Goal: Task Accomplishment & Management: Complete application form

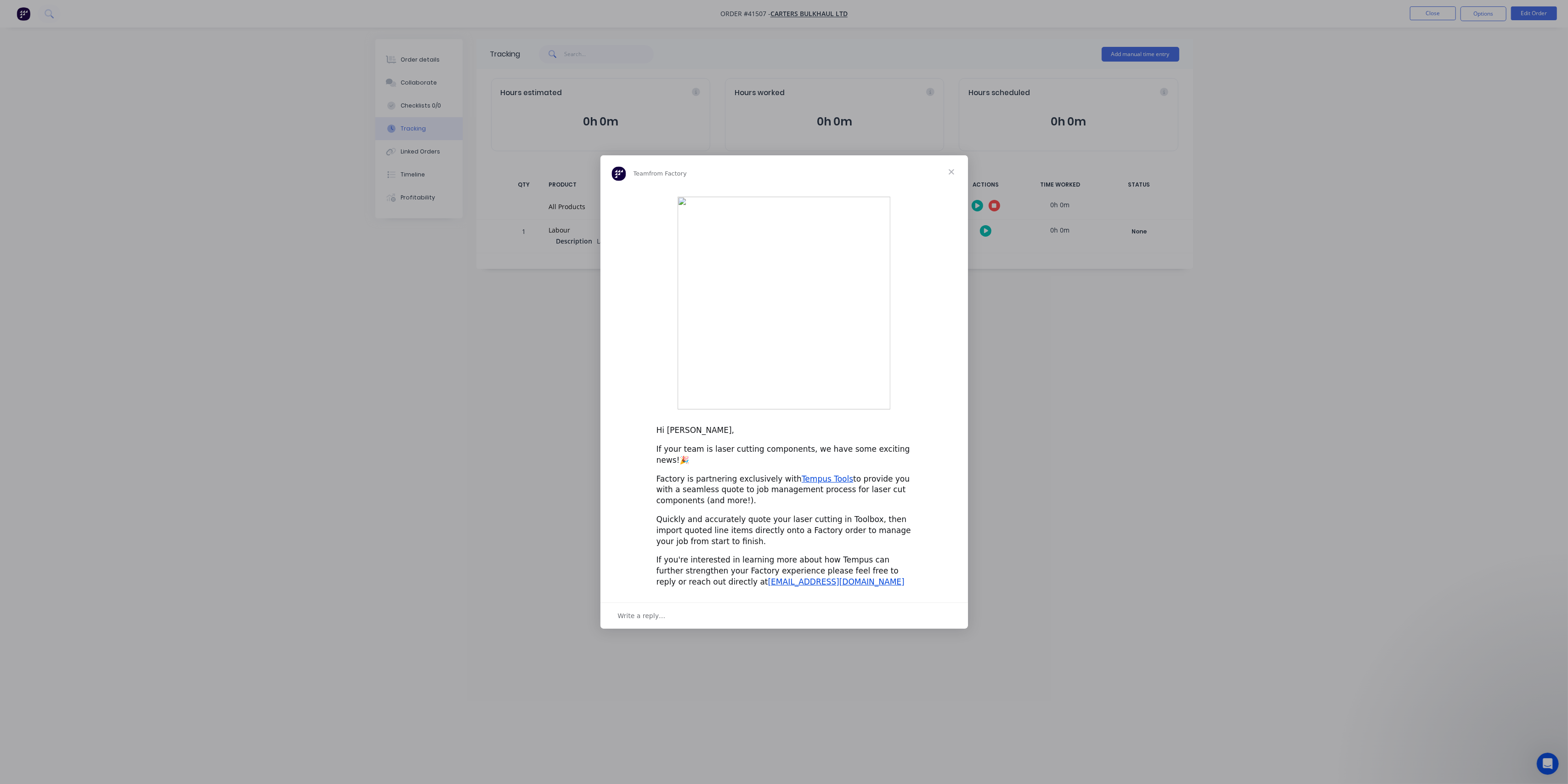
click at [722, 759] on div "Intercom messenger" at bounding box center [784, 392] width 1568 height 784
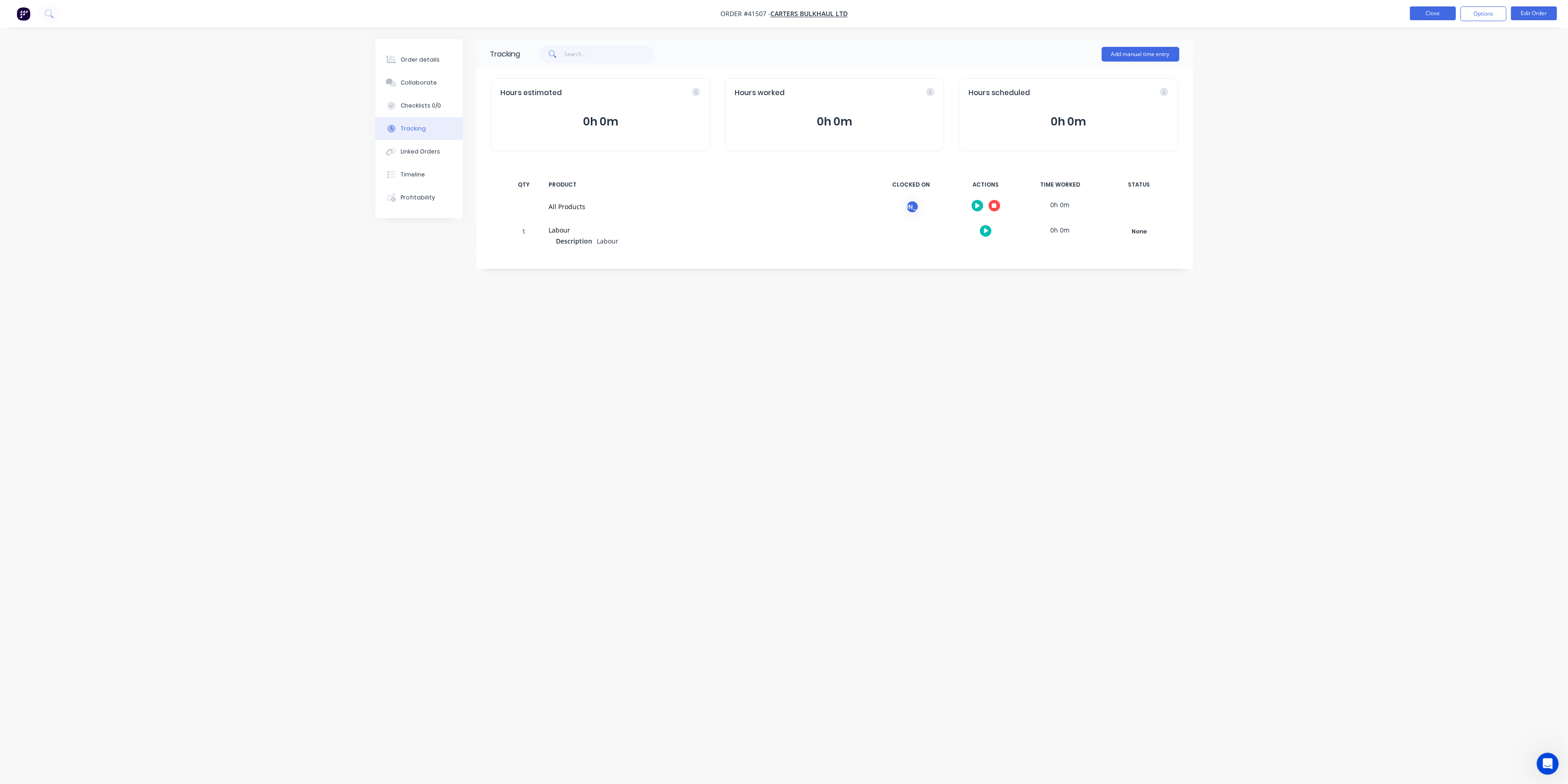
click at [1429, 11] on button "Close" at bounding box center [1433, 14] width 46 height 14
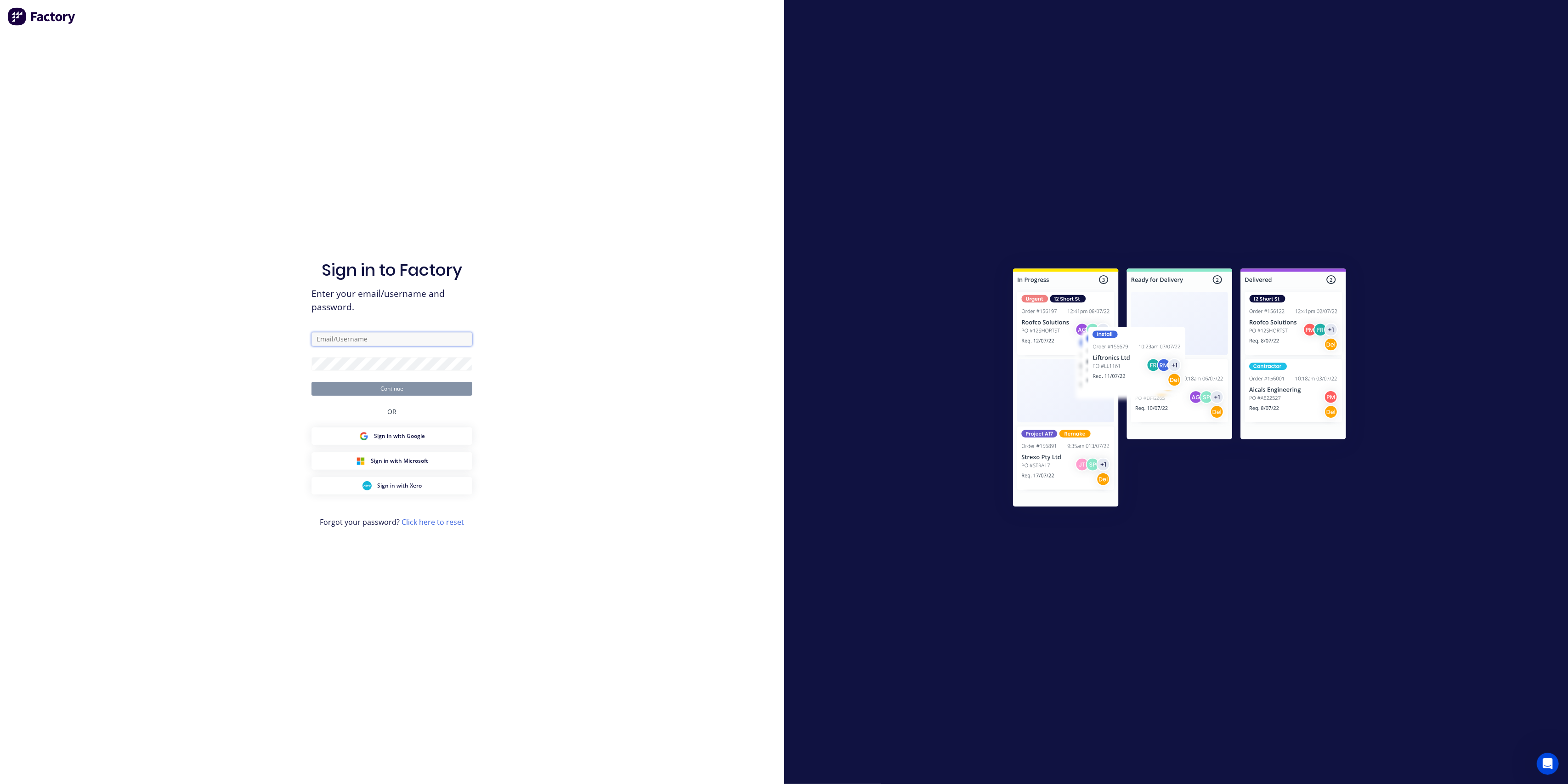
click at [367, 336] on input "text" at bounding box center [392, 339] width 161 height 14
type input "[EMAIL_ADDRESS][DOMAIN_NAME]"
click at [312, 382] on button "Continue" at bounding box center [392, 389] width 161 height 14
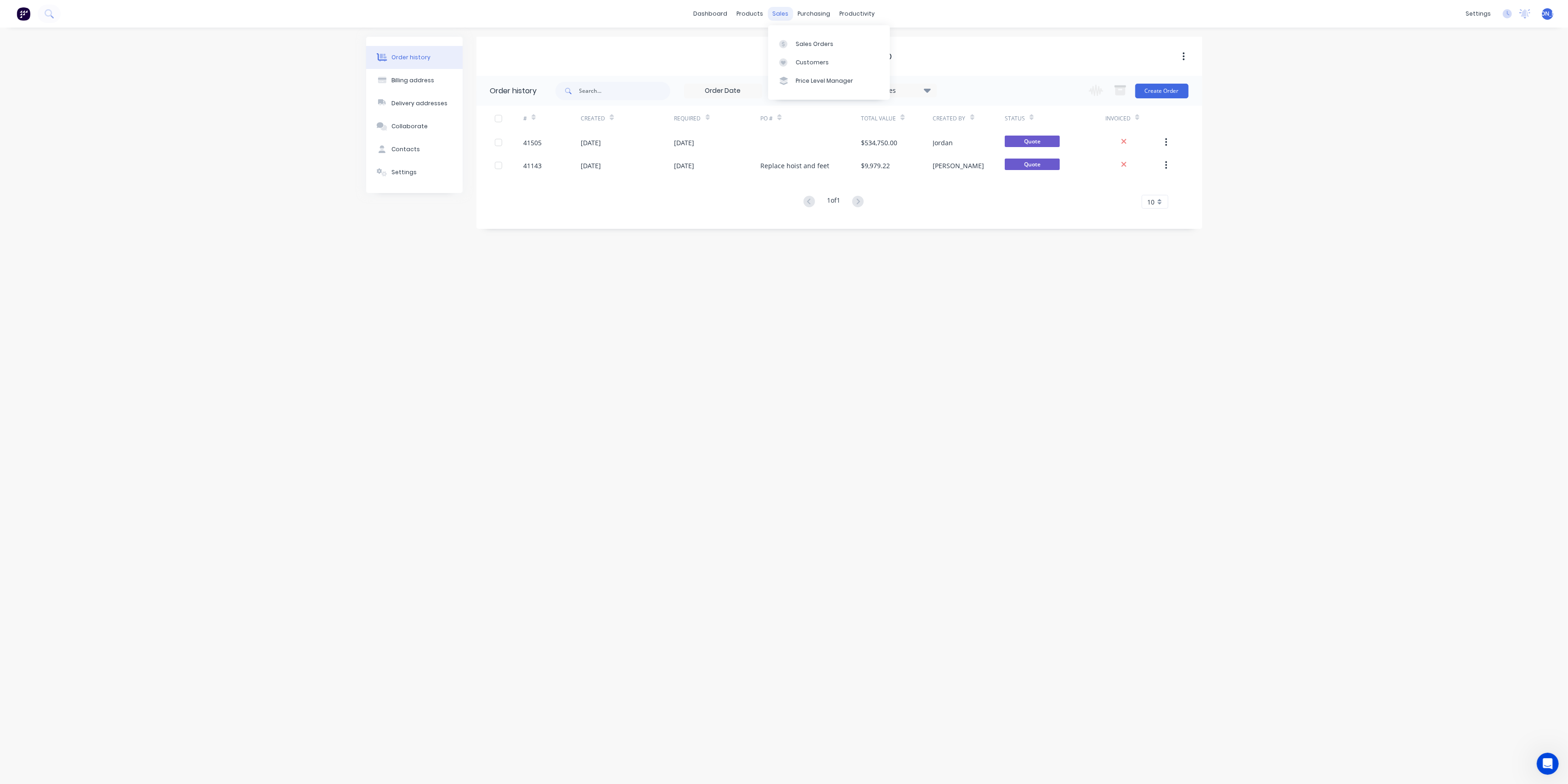
click at [783, 14] on div "sales" at bounding box center [781, 14] width 25 height 14
click at [787, 40] on div at bounding box center [786, 44] width 14 height 8
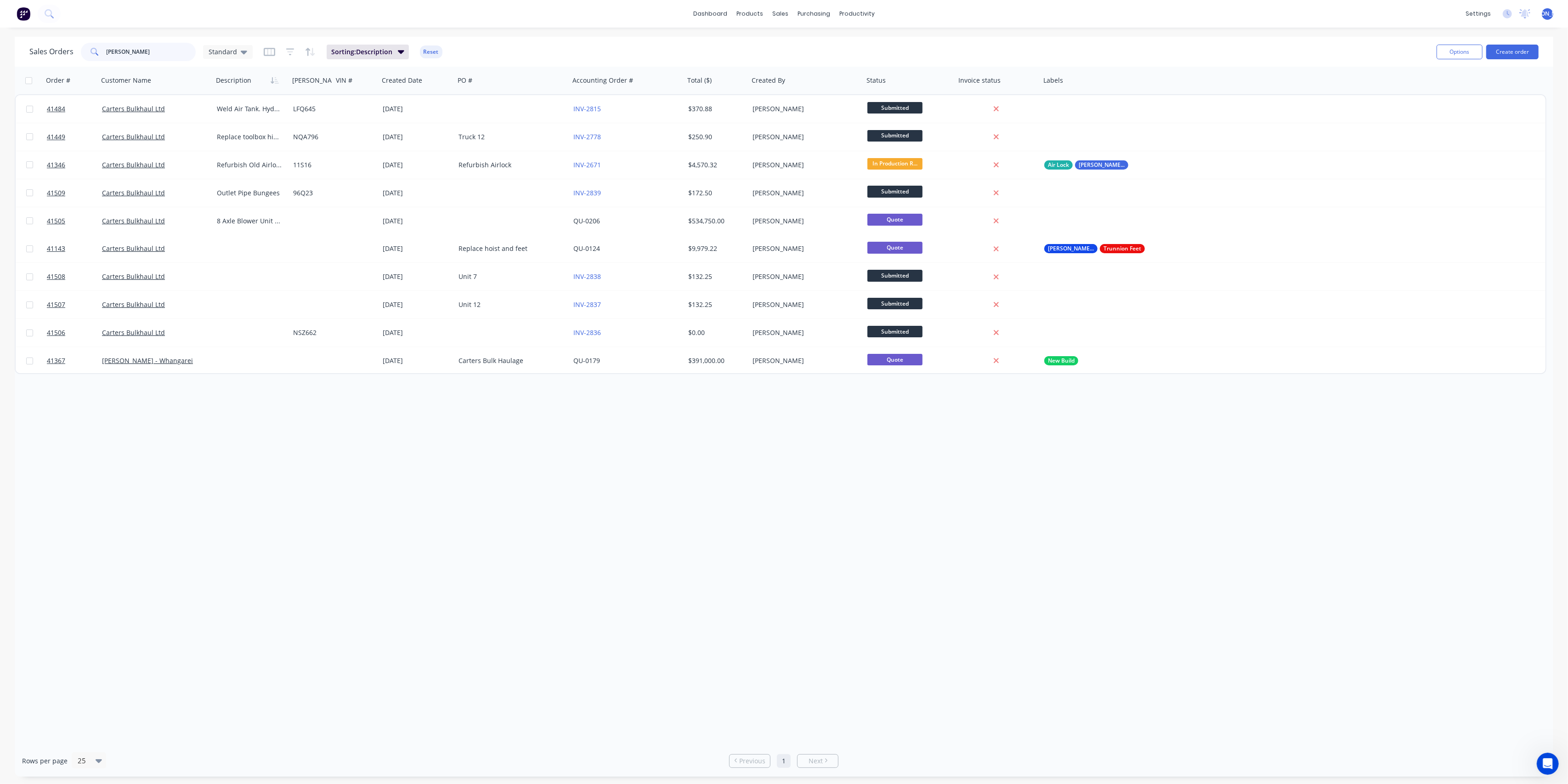
drag, startPoint x: 137, startPoint y: 57, endPoint x: 110, endPoint y: 46, distance: 29.2
click at [92, 54] on div "[PERSON_NAME]" at bounding box center [138, 52] width 115 height 19
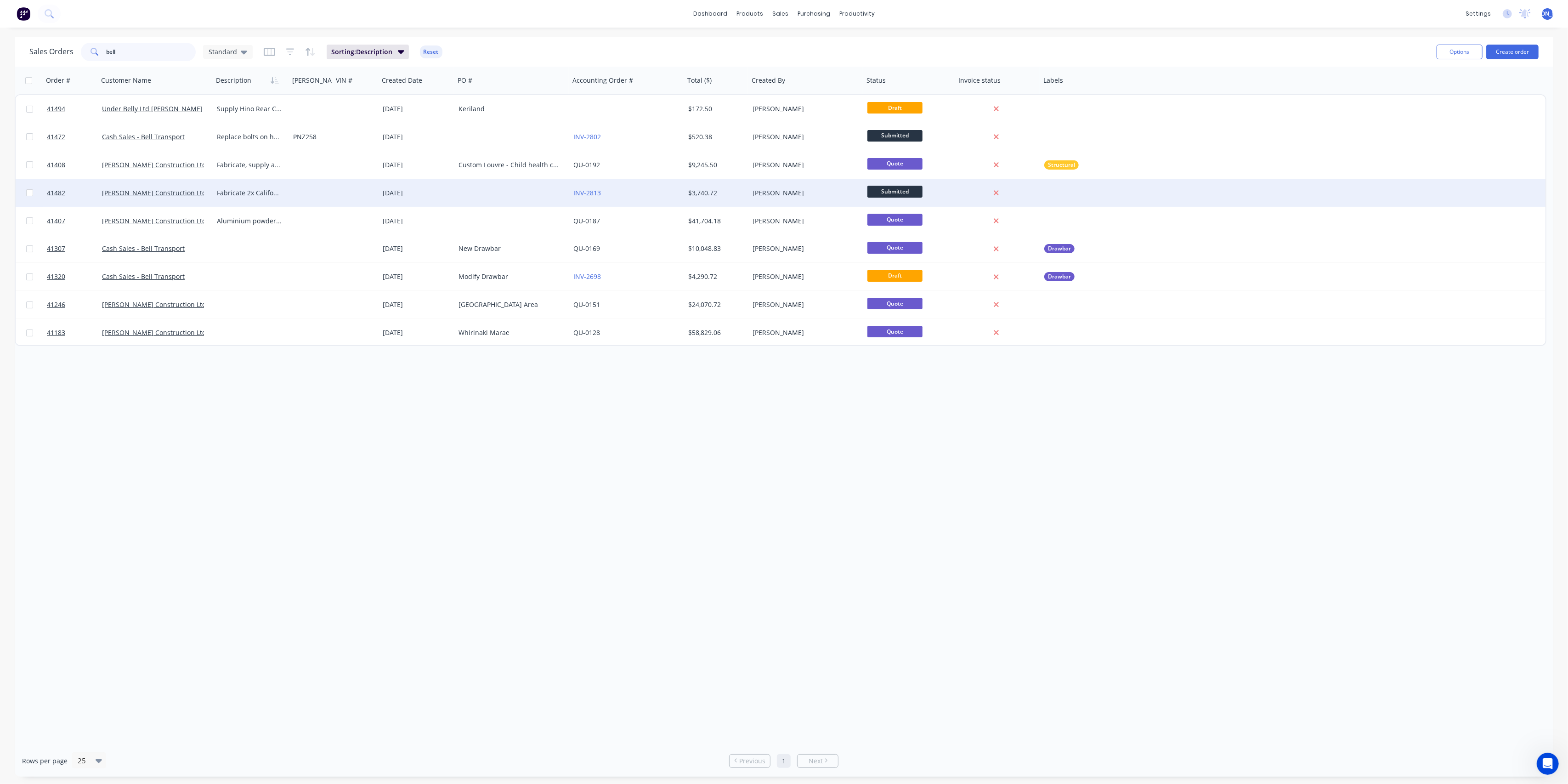
type input "bell"
click at [180, 196] on div "[PERSON_NAME] Construction Ltd" at bounding box center [152, 192] width 102 height 9
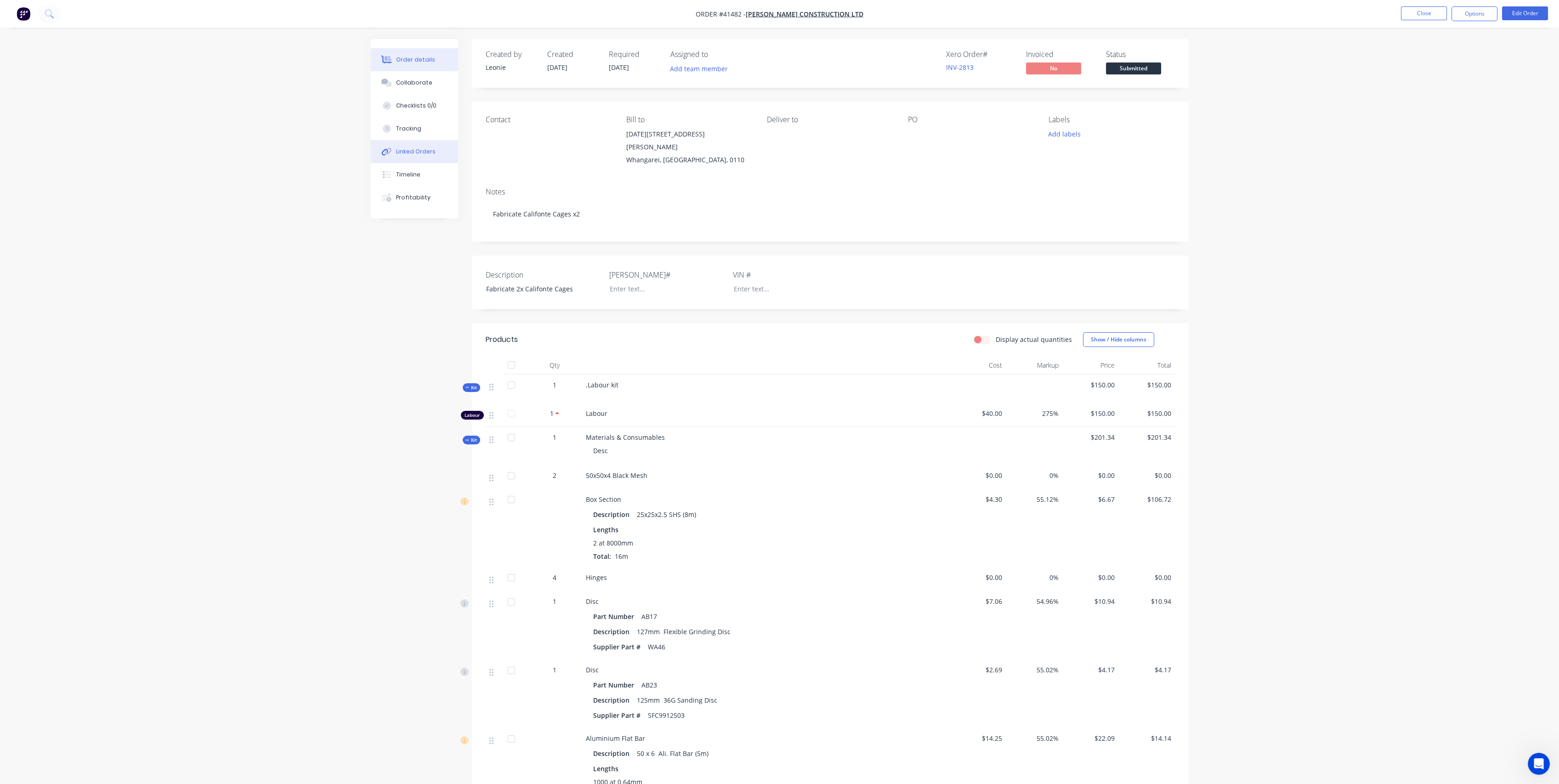
click at [418, 158] on button "Linked Orders" at bounding box center [414, 151] width 87 height 23
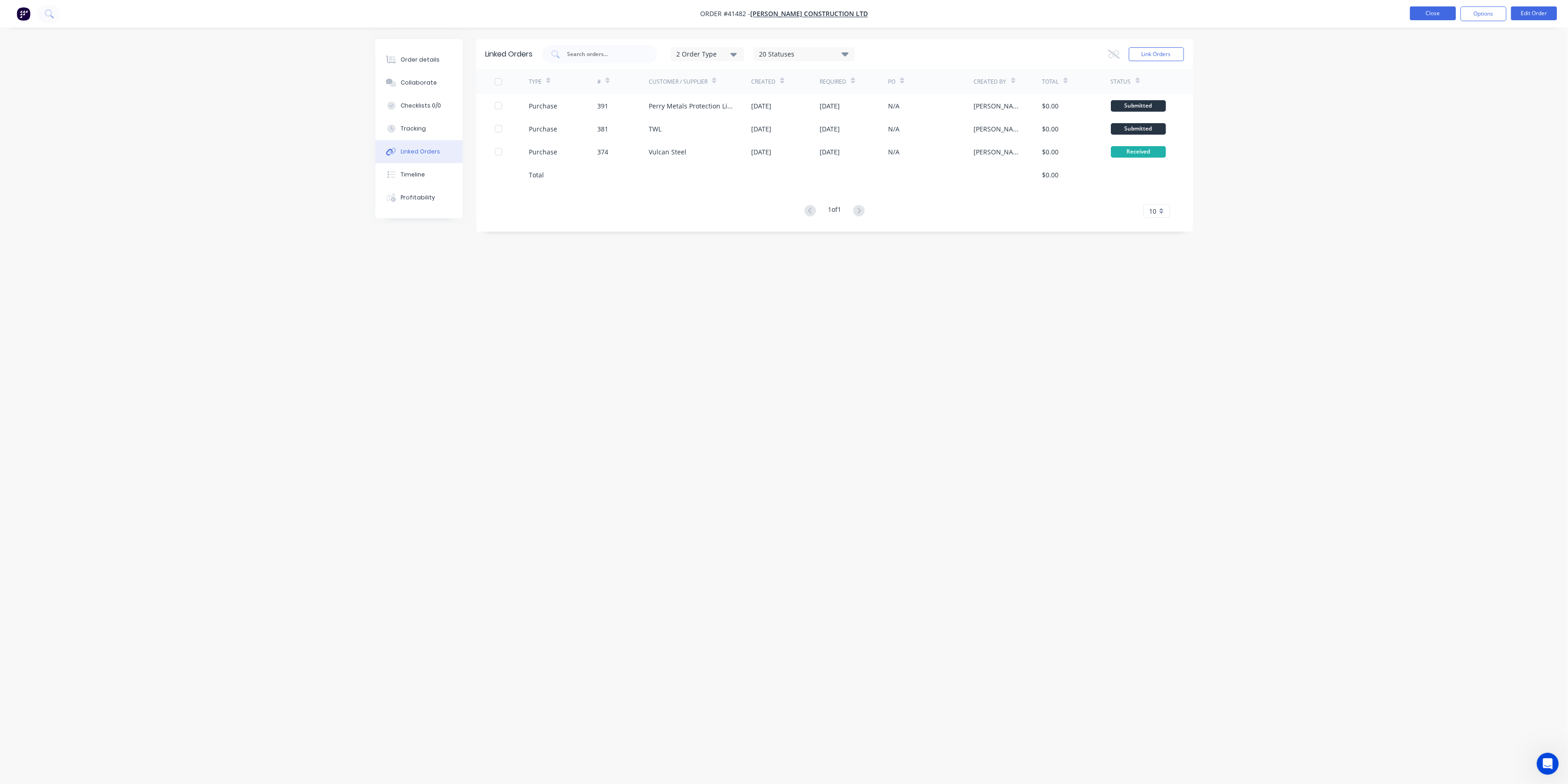
click at [1438, 12] on button "Close" at bounding box center [1433, 14] width 46 height 14
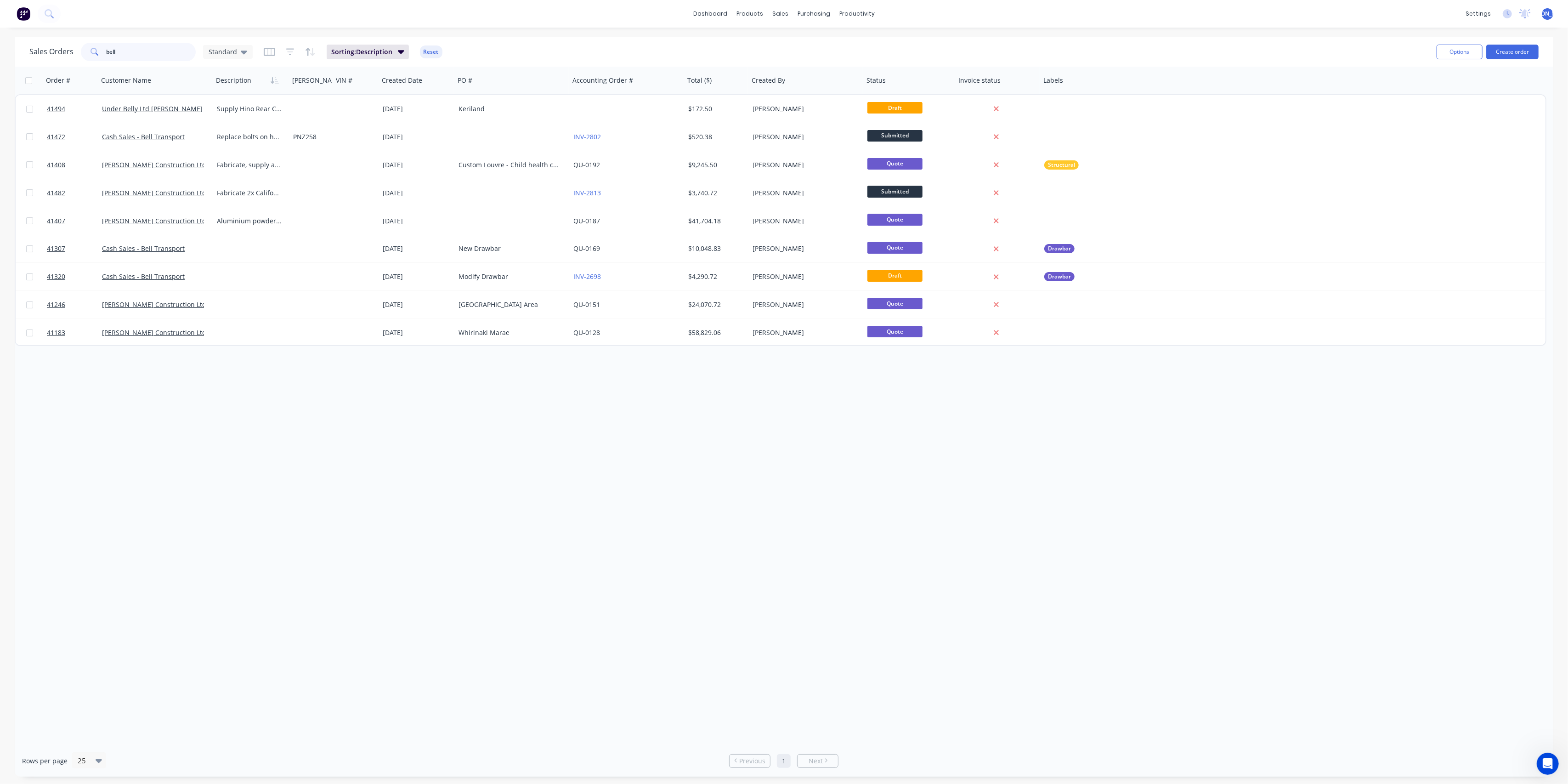
drag, startPoint x: 130, startPoint y: 56, endPoint x: 62, endPoint y: 49, distance: 68.4
click at [63, 55] on div "Sales Orders bell Standard" at bounding box center [141, 52] width 224 height 19
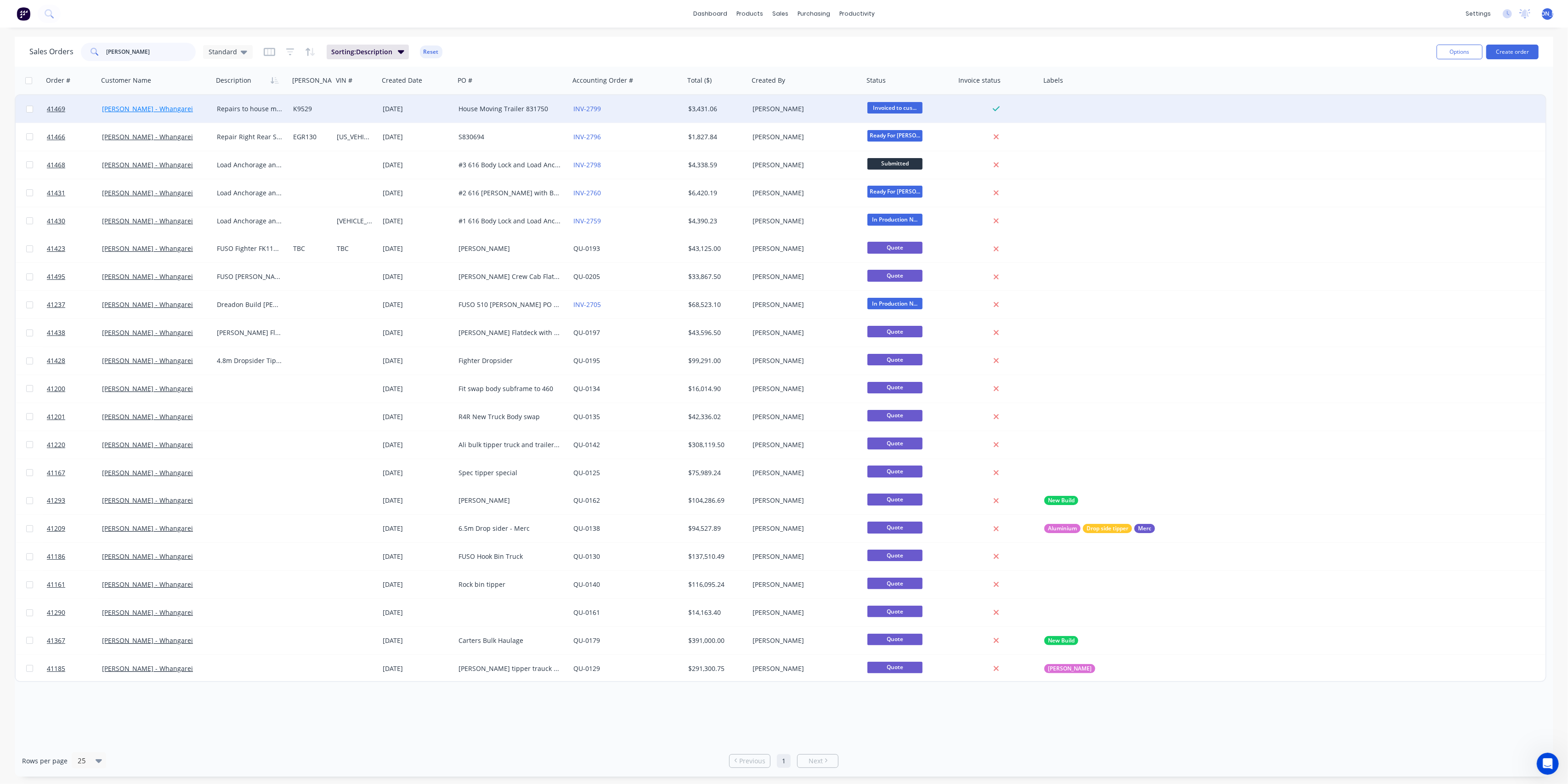
type input "[PERSON_NAME]"
click at [154, 113] on link "[PERSON_NAME] - Whangarei" at bounding box center [146, 108] width 91 height 8
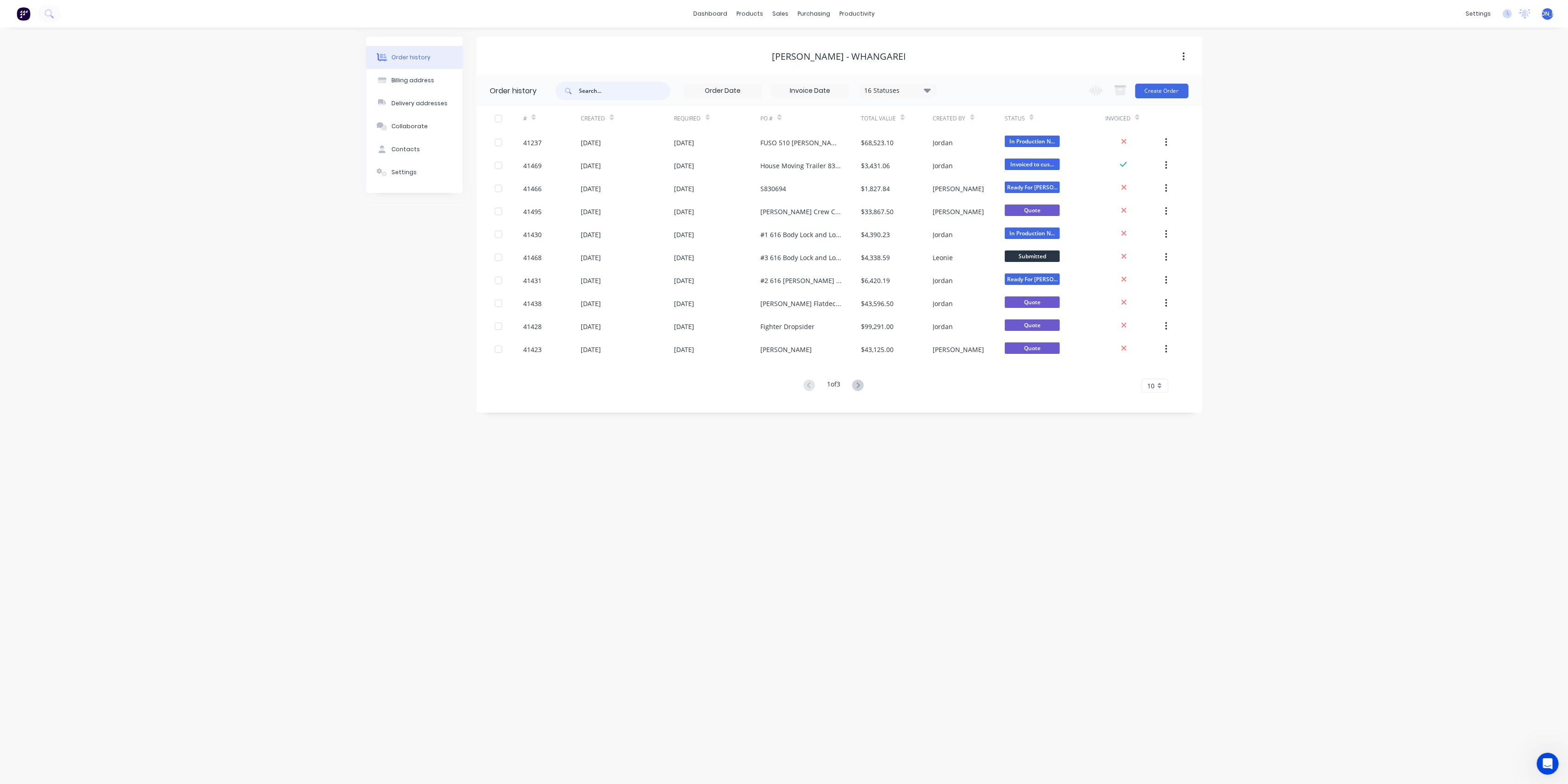
click at [601, 84] on input "text" at bounding box center [624, 91] width 91 height 19
type input "816"
drag, startPoint x: 610, startPoint y: 91, endPoint x: 573, endPoint y: 95, distance: 37.2
click at [573, 95] on div "816" at bounding box center [613, 91] width 115 height 19
click at [657, 266] on div "Order history Billing address Delivery addresses Collaborate Contacts Settings …" at bounding box center [784, 406] width 1568 height 756
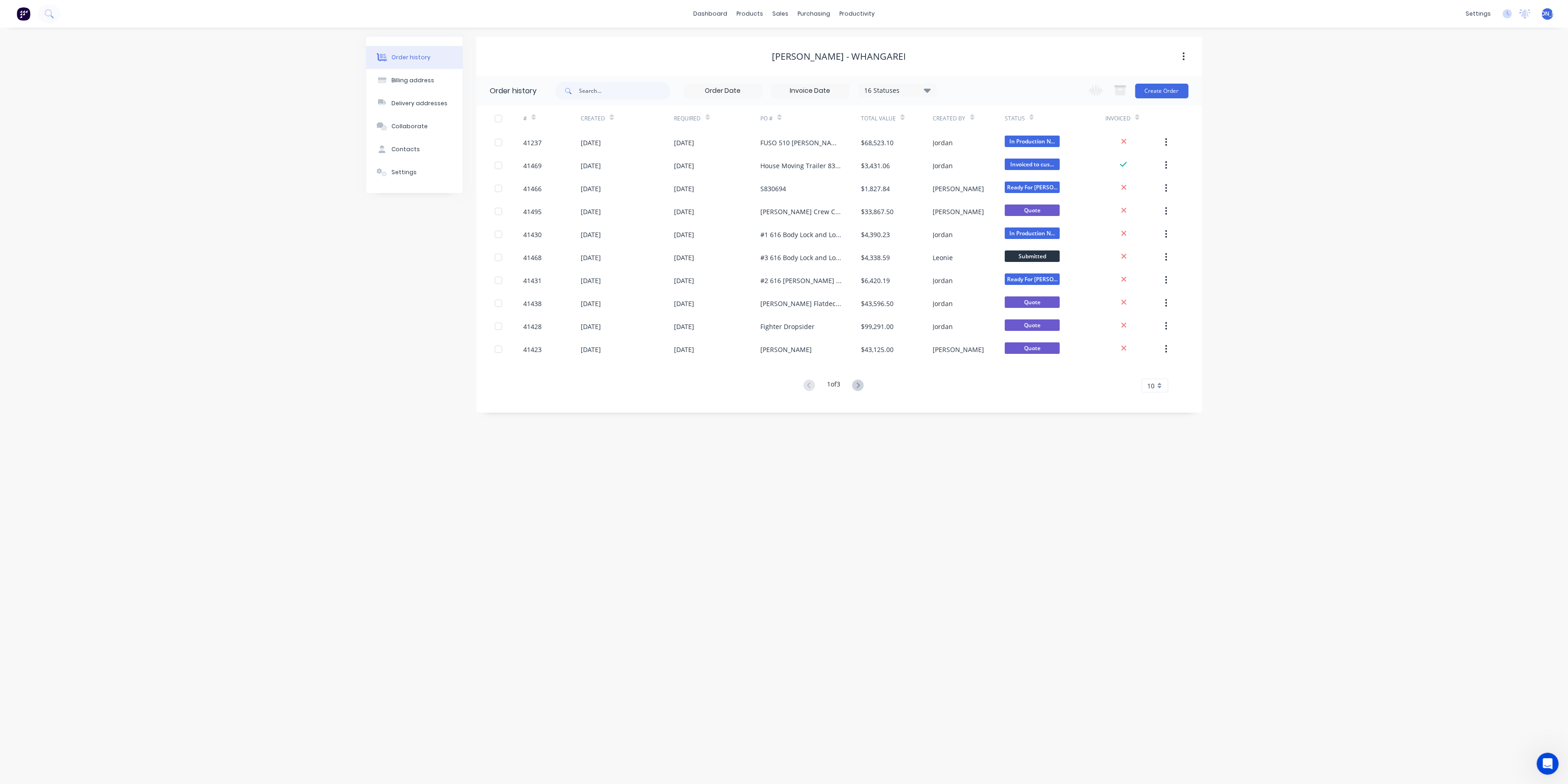
click at [610, 121] on div at bounding box center [611, 117] width 4 height 14
click at [608, 120] on div "Created" at bounding box center [597, 118] width 33 height 16
click at [615, 121] on div "Created" at bounding box center [627, 119] width 93 height 25
click at [579, 120] on div "#" at bounding box center [552, 119] width 58 height 25
click at [963, 119] on div "Created By" at bounding box center [953, 118] width 41 height 16
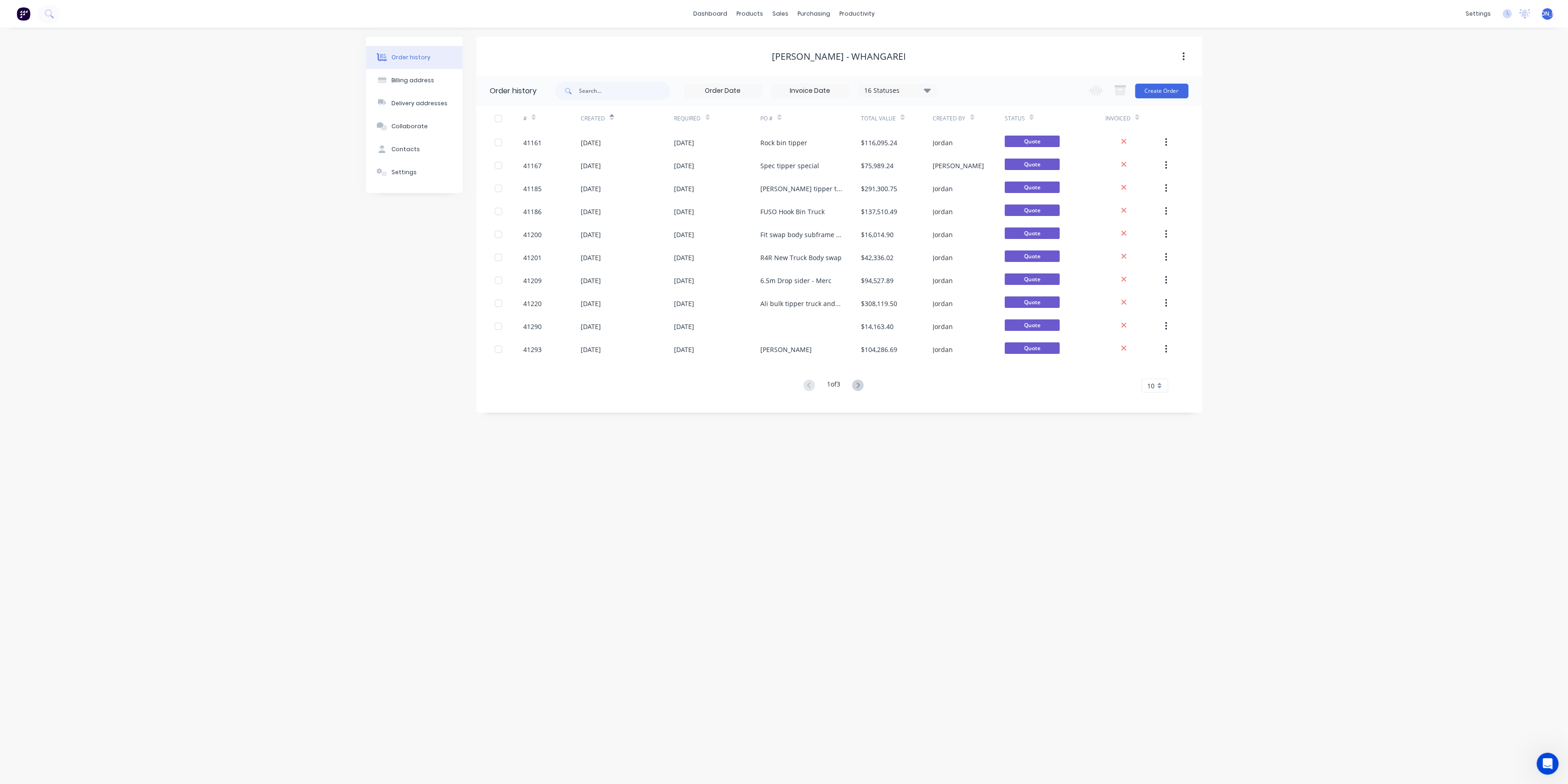
click at [978, 120] on div "Created By" at bounding box center [969, 119] width 72 height 25
click at [820, 55] on div "[PERSON_NAME] - Whangarei" at bounding box center [839, 56] width 134 height 11
click at [533, 118] on icon at bounding box center [533, 119] width 4 height 3
click at [611, 116] on icon at bounding box center [611, 118] width 4 height 7
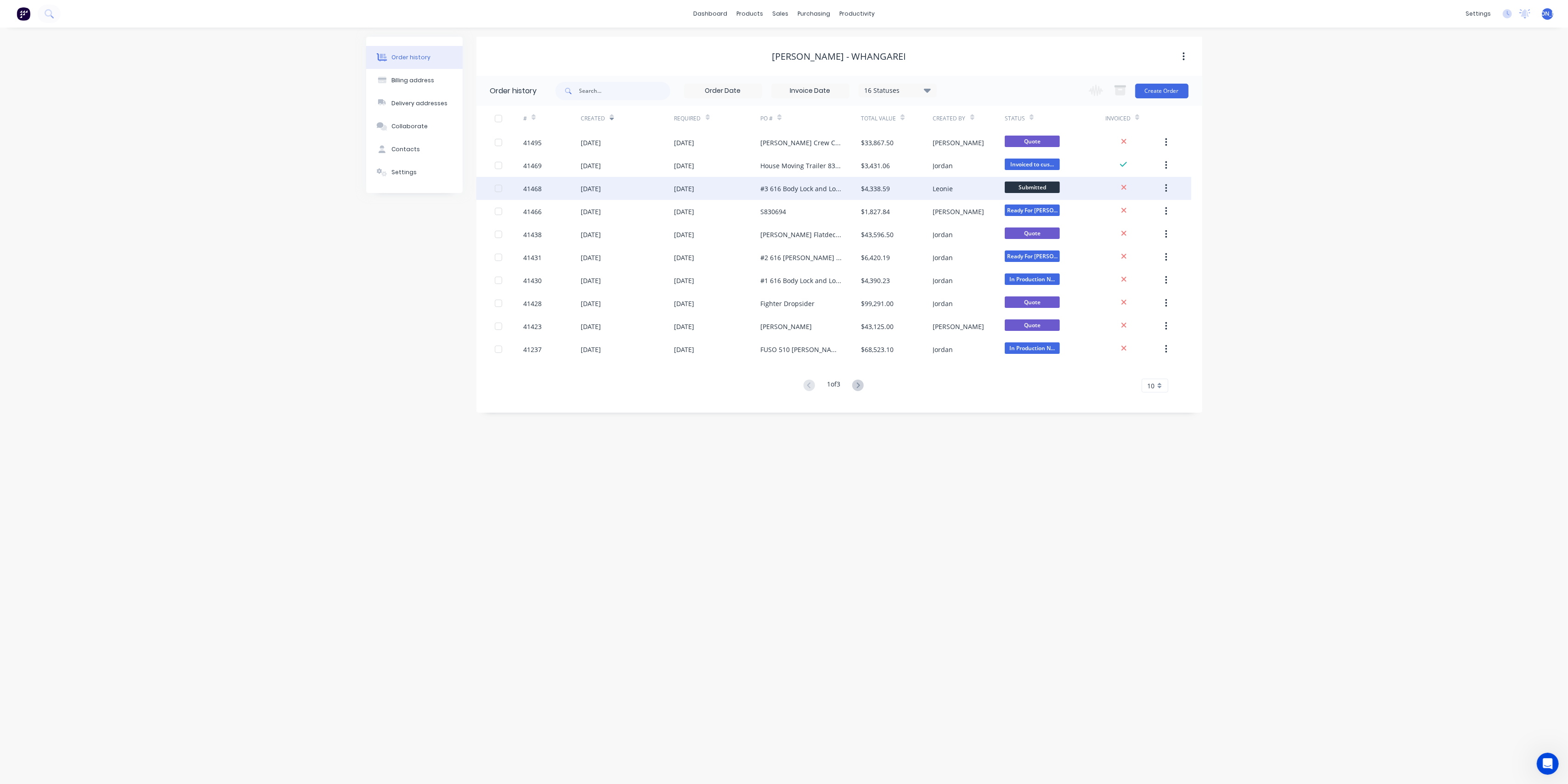
click at [728, 185] on div "[DATE]" at bounding box center [717, 188] width 86 height 23
click at [937, 90] on div "16 Statuses Invoice Status Invoiced Not Invoiced Partial Order Status All Archi…" at bounding box center [879, 91] width 647 height 30
click at [922, 90] on div "16 Statuses" at bounding box center [897, 91] width 77 height 10
drag, startPoint x: 658, startPoint y: 113, endPoint x: 1053, endPoint y: 67, distance: 397.7
click at [1053, 67] on div "[PERSON_NAME] - Whangarei" at bounding box center [839, 56] width 726 height 39
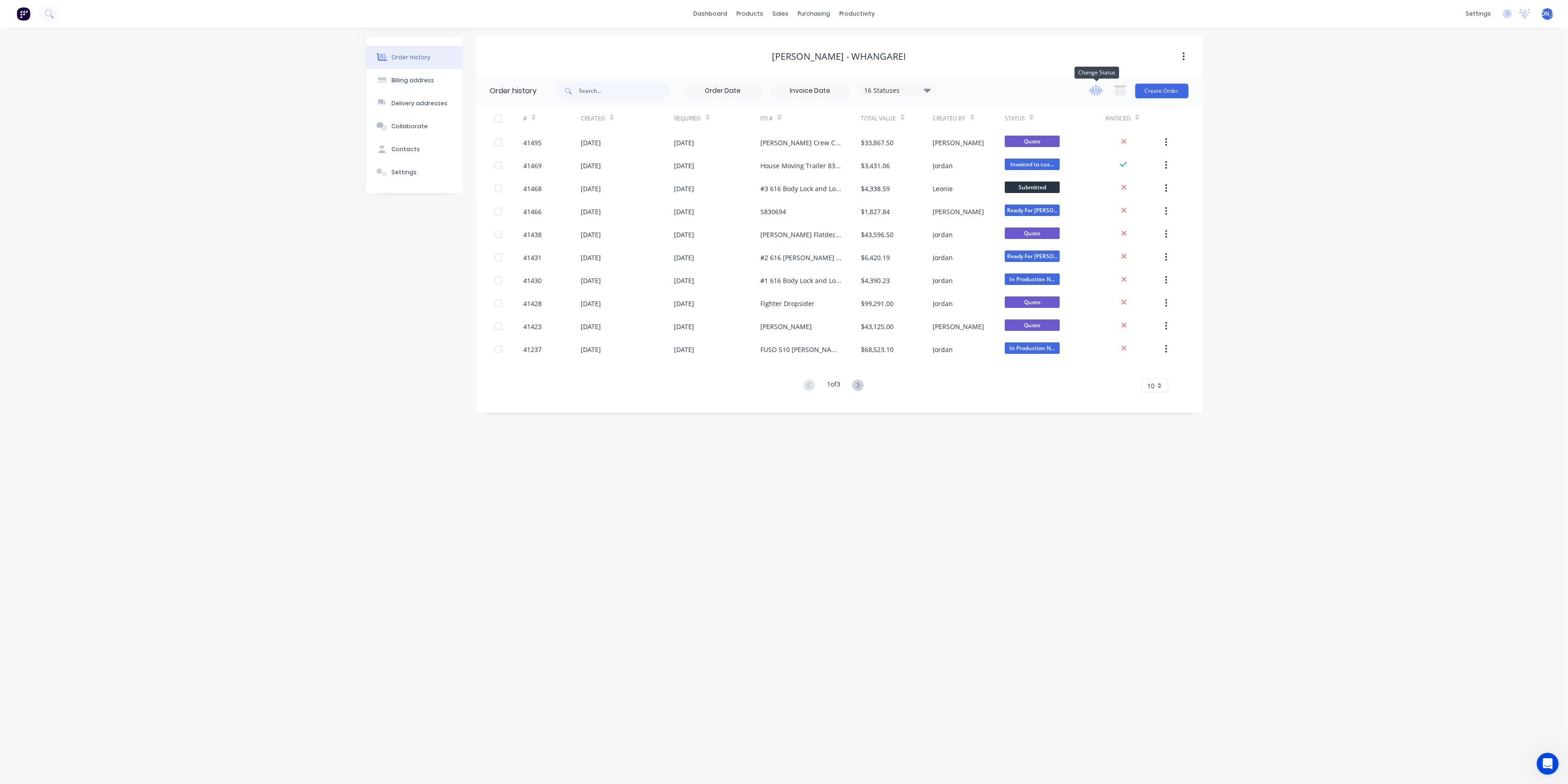
click at [1095, 86] on icon "button" at bounding box center [1096, 91] width 14 height 12
click at [1121, 91] on icon "button" at bounding box center [1120, 91] width 10 height 8
click at [1182, 58] on button "button" at bounding box center [1183, 57] width 21 height 17
drag, startPoint x: 1095, startPoint y: 52, endPoint x: 1085, endPoint y: 52, distance: 10.0
click at [1092, 52] on div "[PERSON_NAME] - Whangarei" at bounding box center [839, 56] width 726 height 11
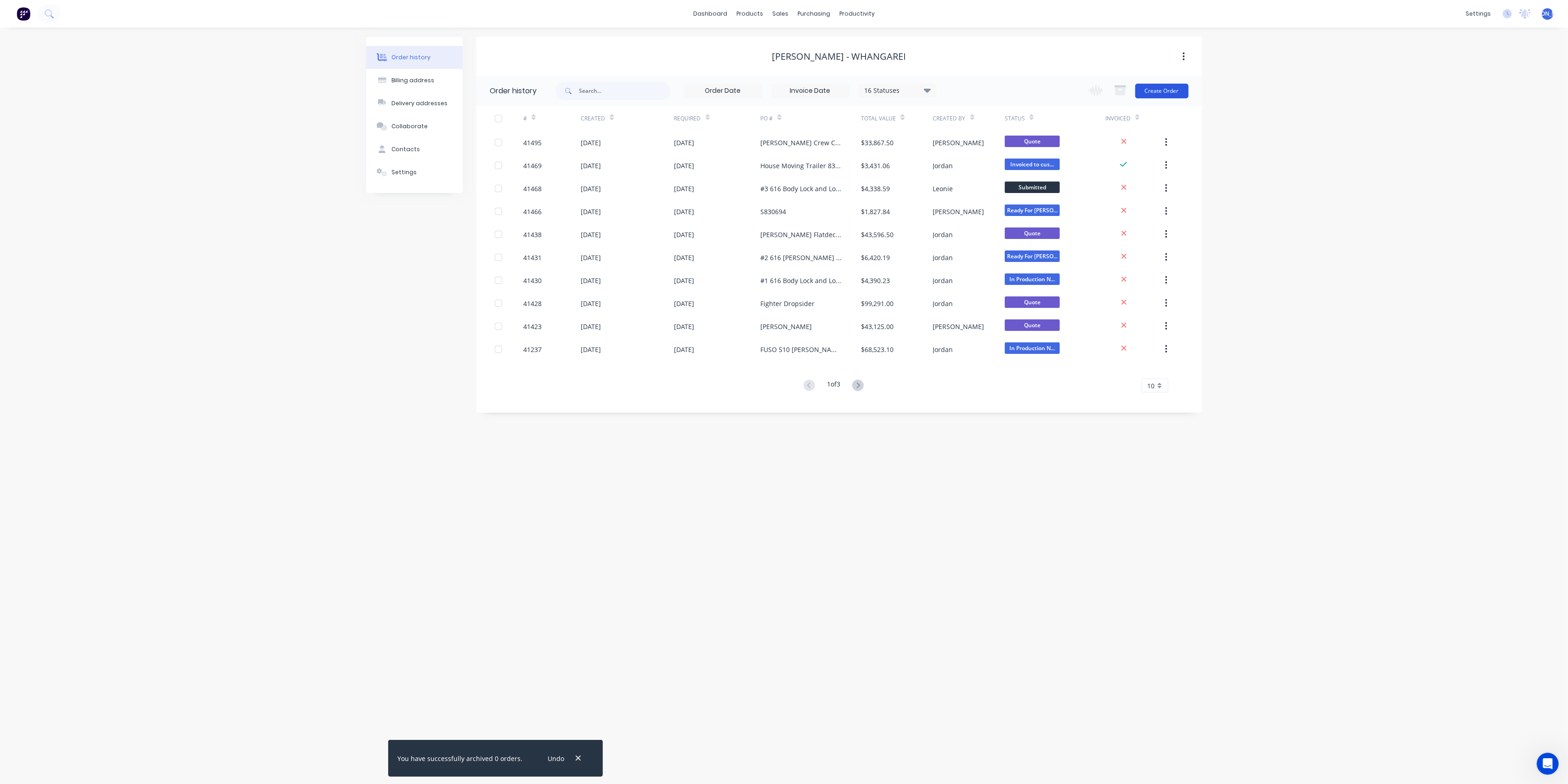
click at [1161, 89] on button "Create Order" at bounding box center [1162, 91] width 53 height 14
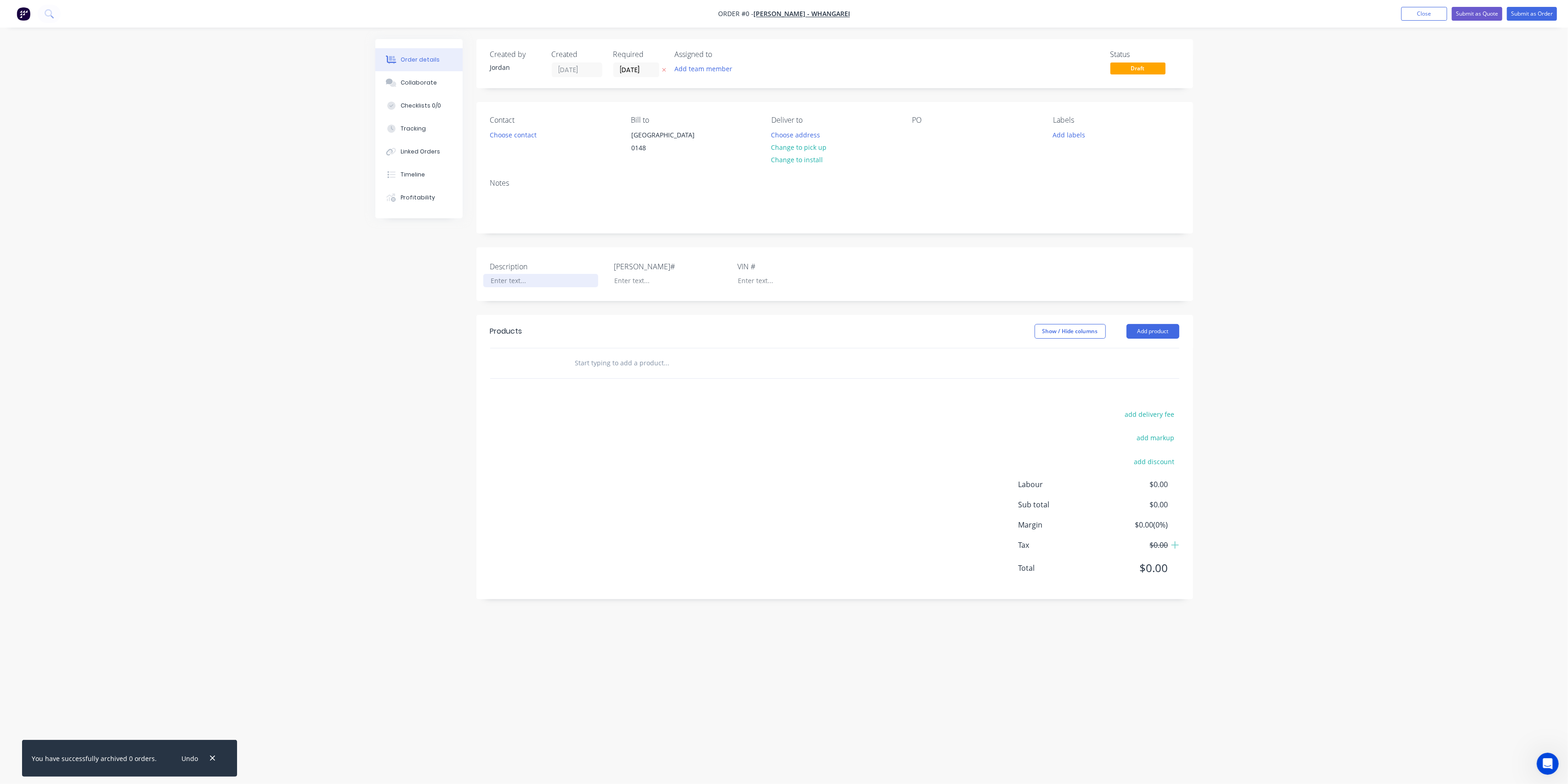
click at [503, 287] on div at bounding box center [541, 280] width 115 height 14
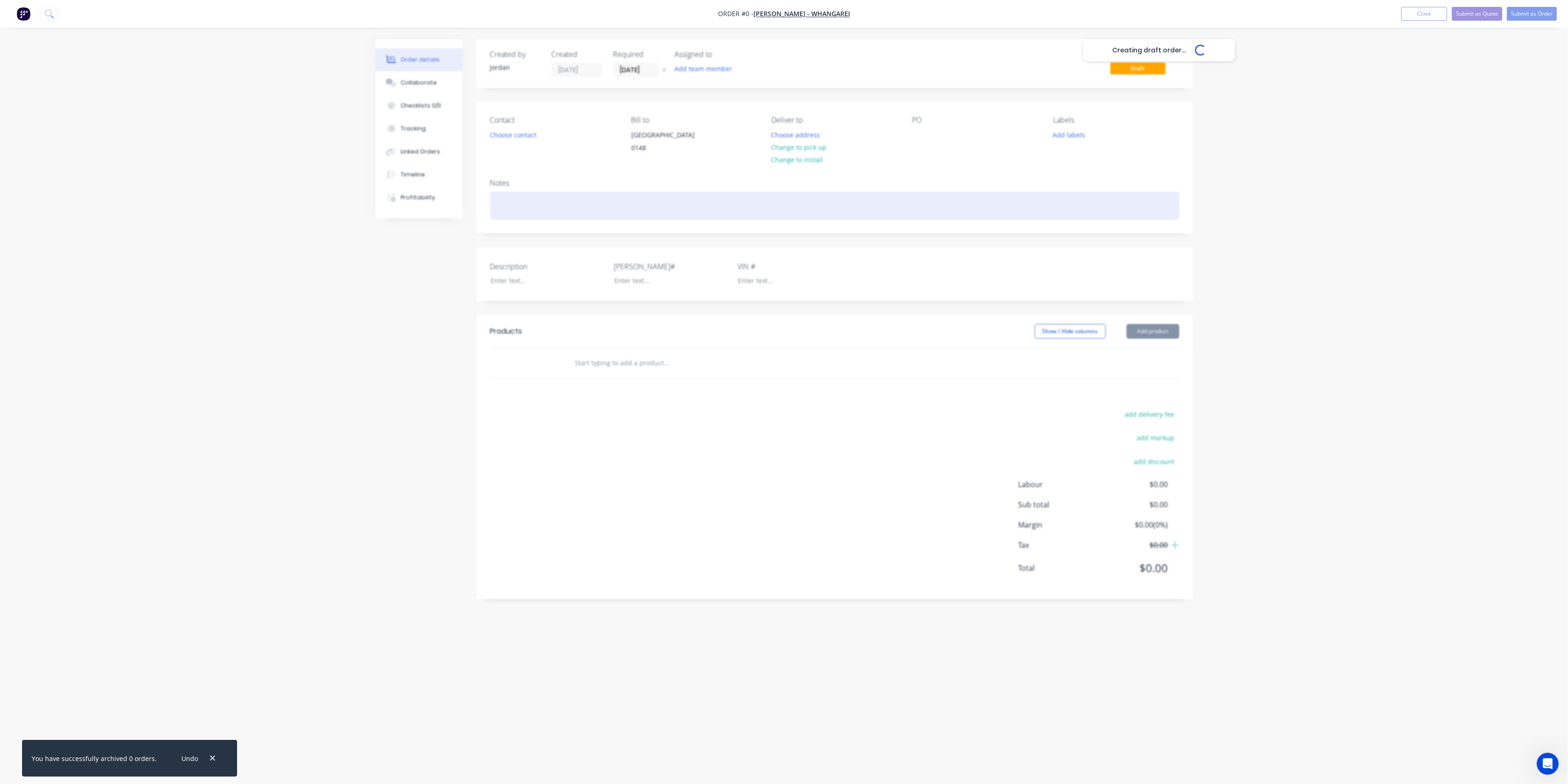
click at [505, 213] on div "Creating draft order... Loading... Order details Collaborate Checklists 0/0 Tra…" at bounding box center [783, 374] width 836 height 671
copy div "[PERSON_NAME] 816 Body Lock and Load Anchorage"
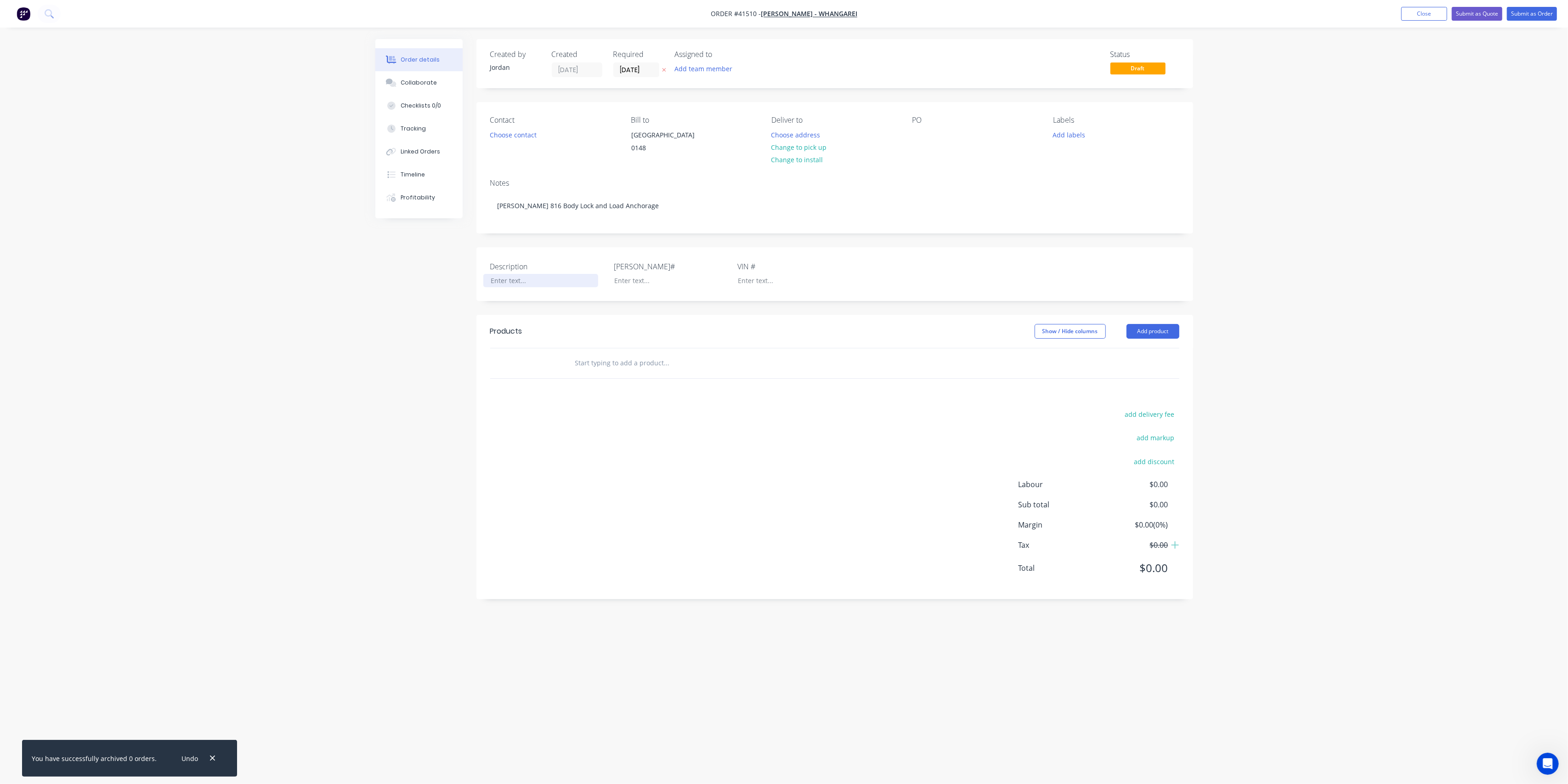
click at [505, 287] on div at bounding box center [541, 280] width 115 height 14
click at [320, 267] on div "Order details Collaborate Checklists 0/0 Tracking Linked Orders Timeline Profit…" at bounding box center [784, 392] width 1568 height 784
click at [1144, 348] on button "Add product" at bounding box center [1152, 340] width 52 height 14
click at [1146, 371] on div "Product catalogue" at bounding box center [1135, 364] width 71 height 14
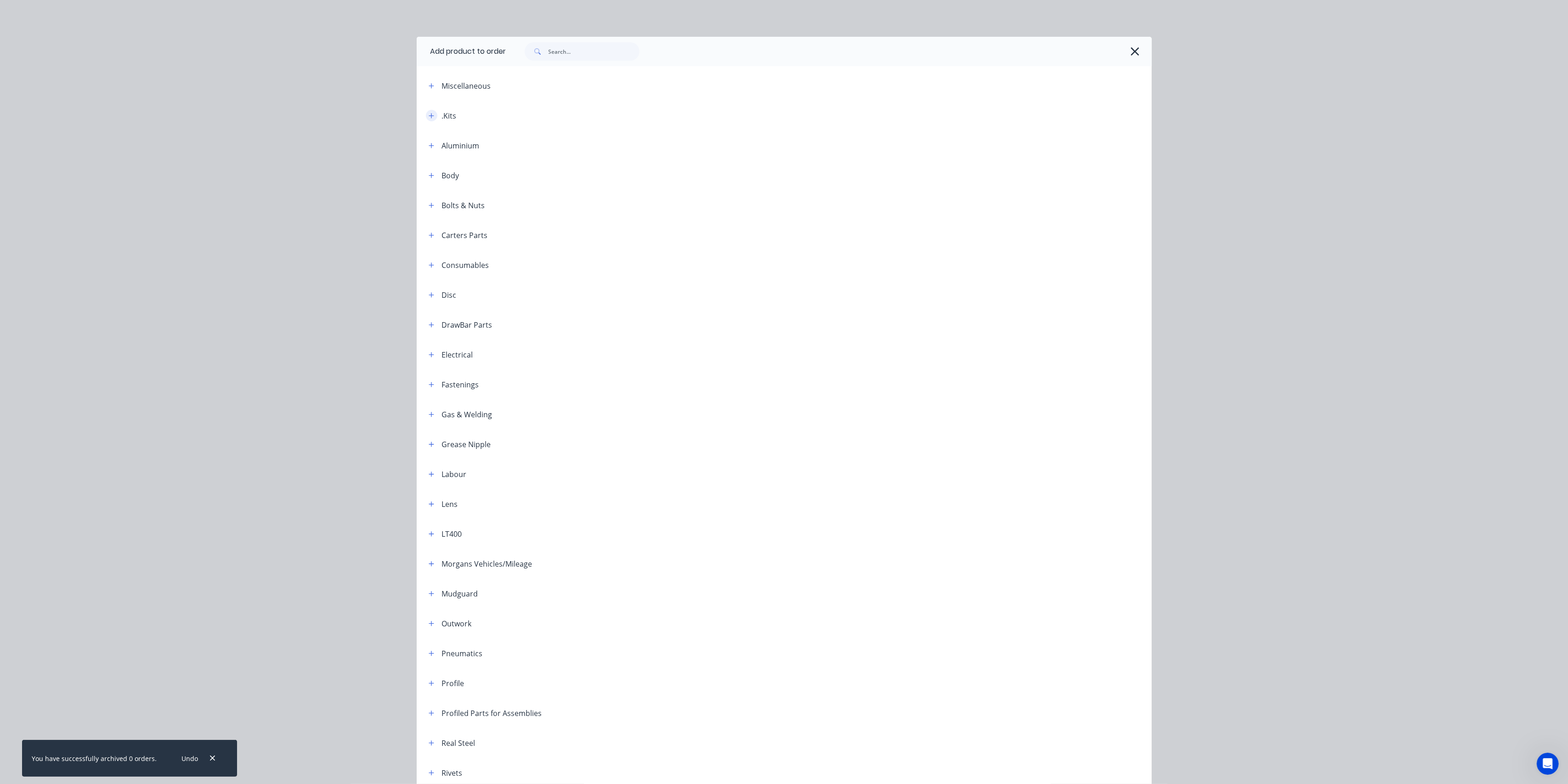
click at [428, 118] on icon "button" at bounding box center [431, 116] width 6 height 7
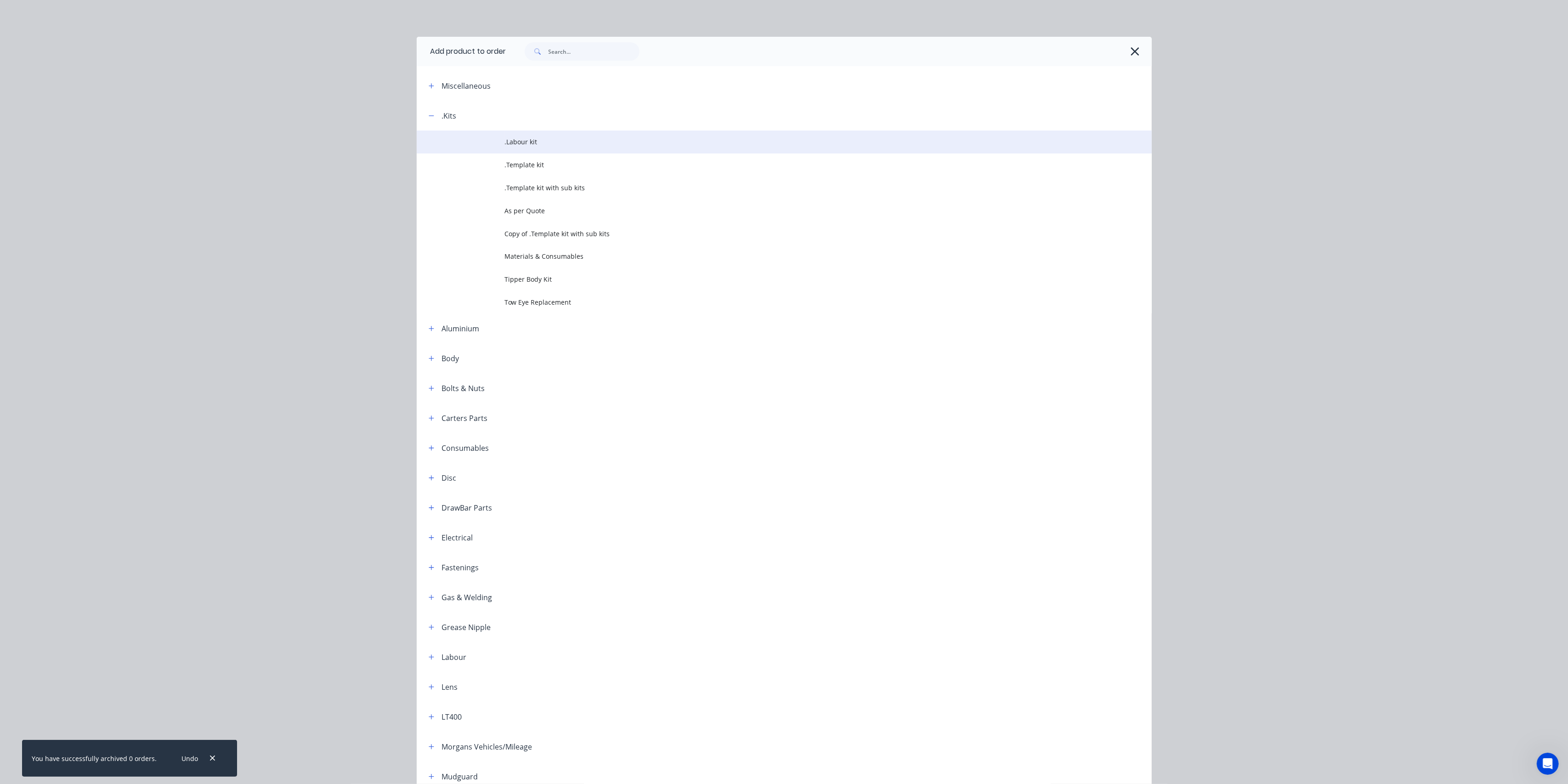
click at [527, 139] on span ".Labour kit" at bounding box center [763, 141] width 517 height 9
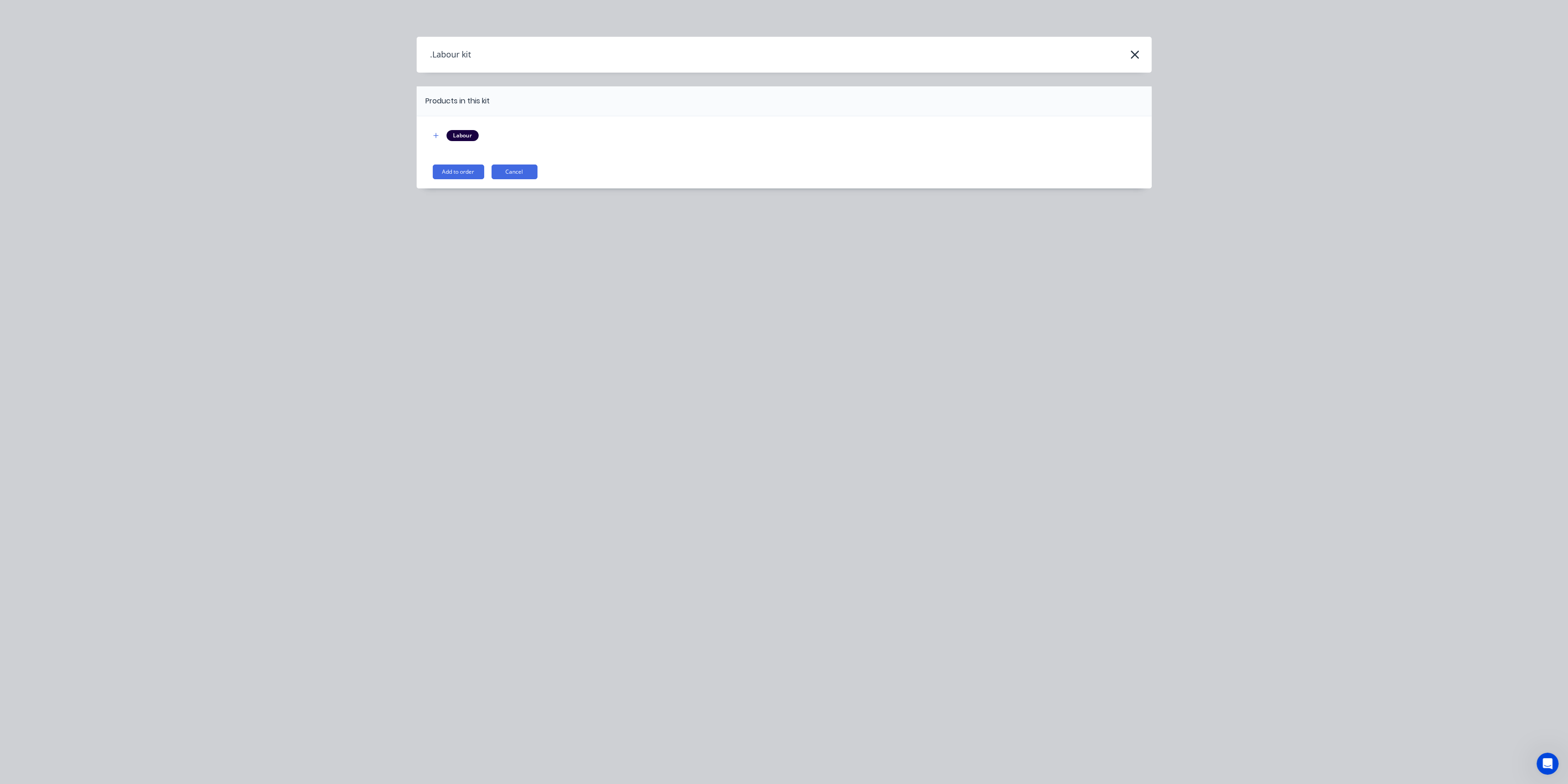
click at [461, 171] on button "Add to order" at bounding box center [458, 171] width 52 height 14
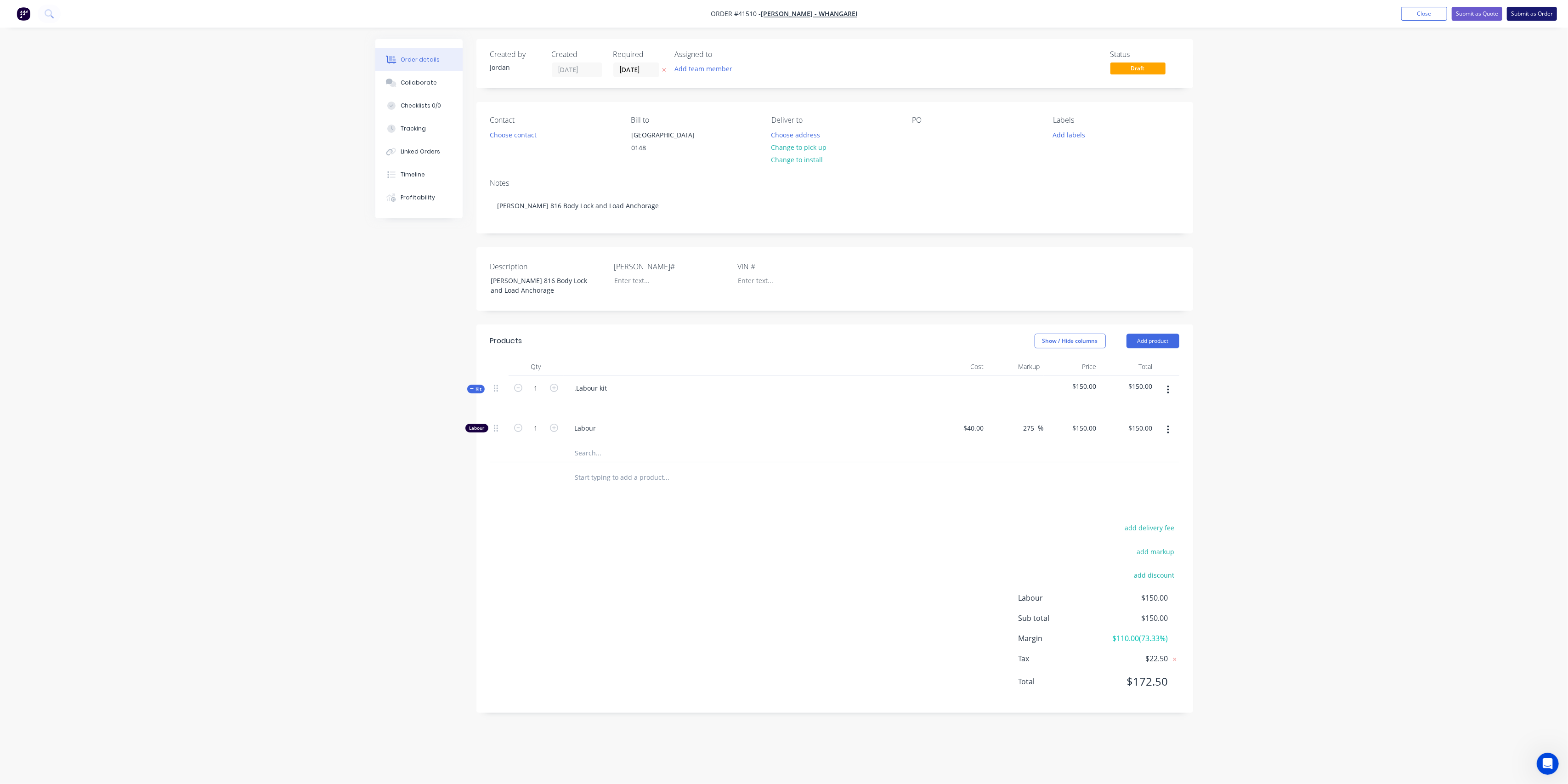
click at [1526, 14] on button "Submit as Order" at bounding box center [1531, 14] width 50 height 14
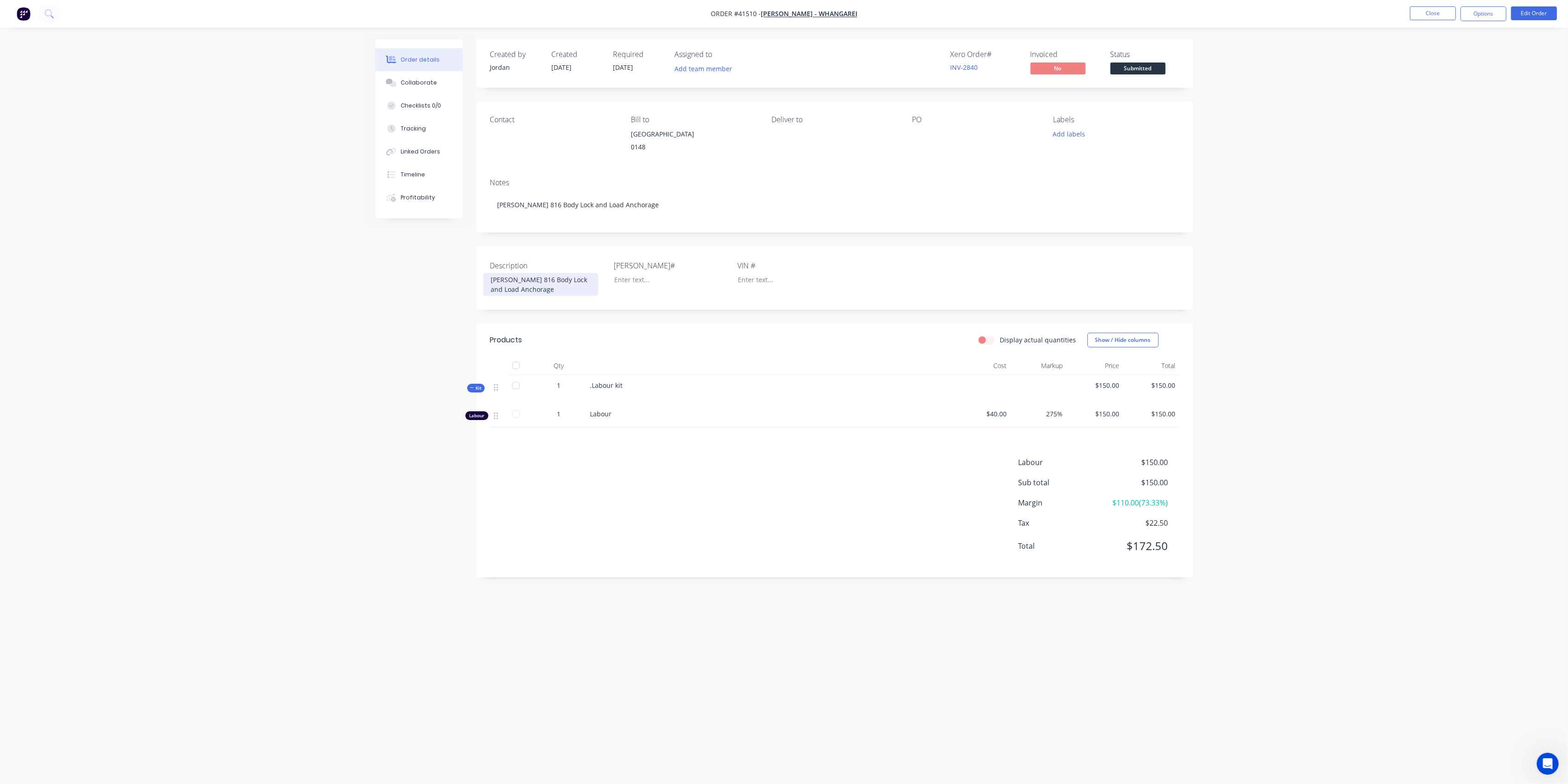
click at [533, 291] on div "[PERSON_NAME] 816 Body Lock and Load Anchorage" at bounding box center [541, 284] width 115 height 23
click at [515, 285] on div "[PERSON_NAME] 816 Body Lock and Load Anchorage - #2" at bounding box center [541, 284] width 115 height 23
click at [367, 303] on div "Order details Collaborate Checklists 0/0 Tracking Linked Orders Timeline Profit…" at bounding box center [783, 374] width 836 height 671
click at [547, 285] on div "[PERSON_NAME] 816 Body Lock and Load Anchorage" at bounding box center [541, 284] width 115 height 23
click at [265, 346] on div "Order details Collaborate Checklists 0/0 Tracking Linked Orders Timeline Profit…" at bounding box center [784, 392] width 1568 height 784
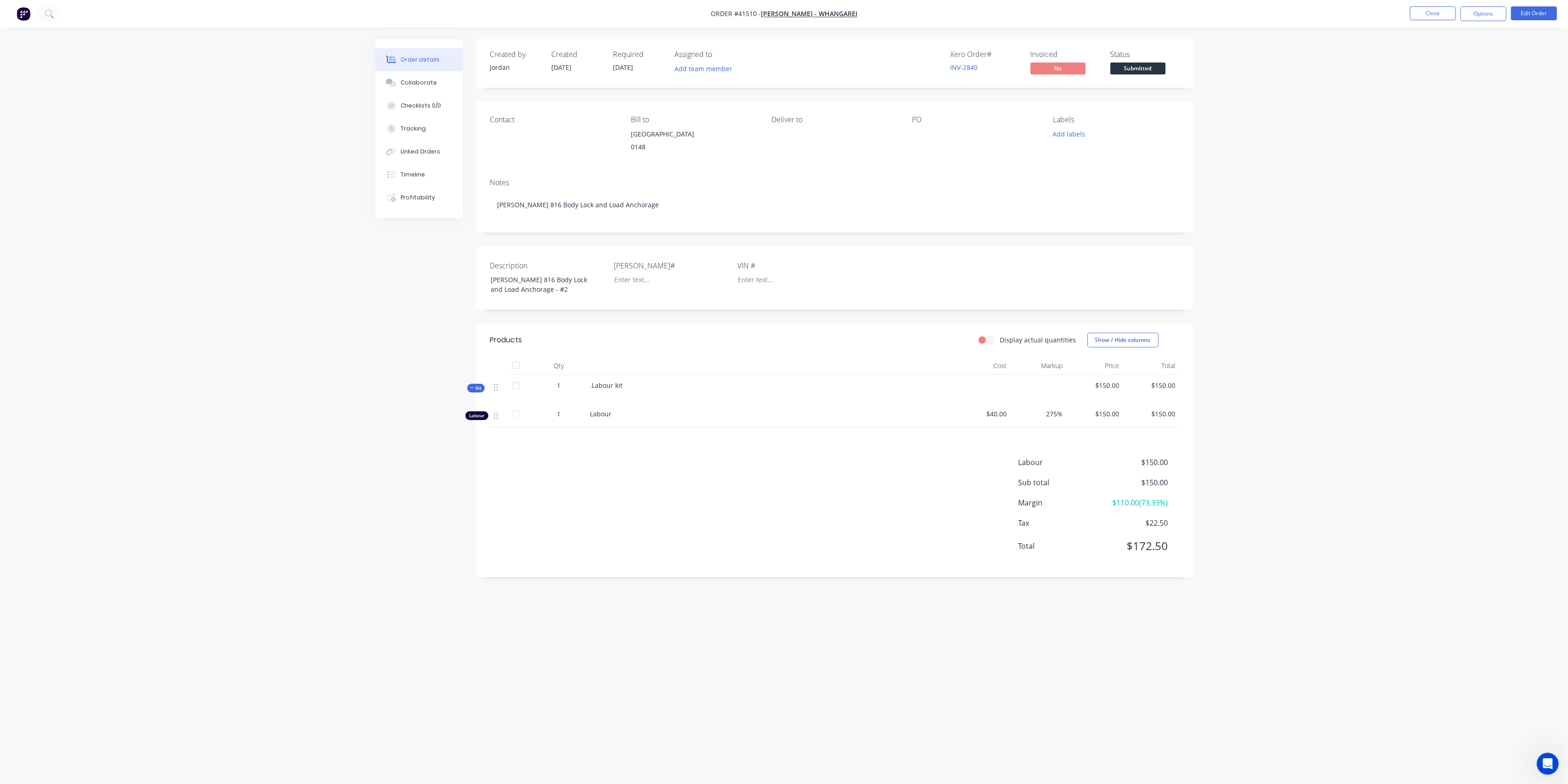
drag, startPoint x: 422, startPoint y: 577, endPoint x: 422, endPoint y: 477, distance: 100.0
click at [422, 546] on div "Created by [PERSON_NAME] Created [DATE] Required [DATE] Assigned to Add team me…" at bounding box center [784, 374] width 818 height 671
click at [422, 86] on div "Collaborate" at bounding box center [418, 83] width 36 height 8
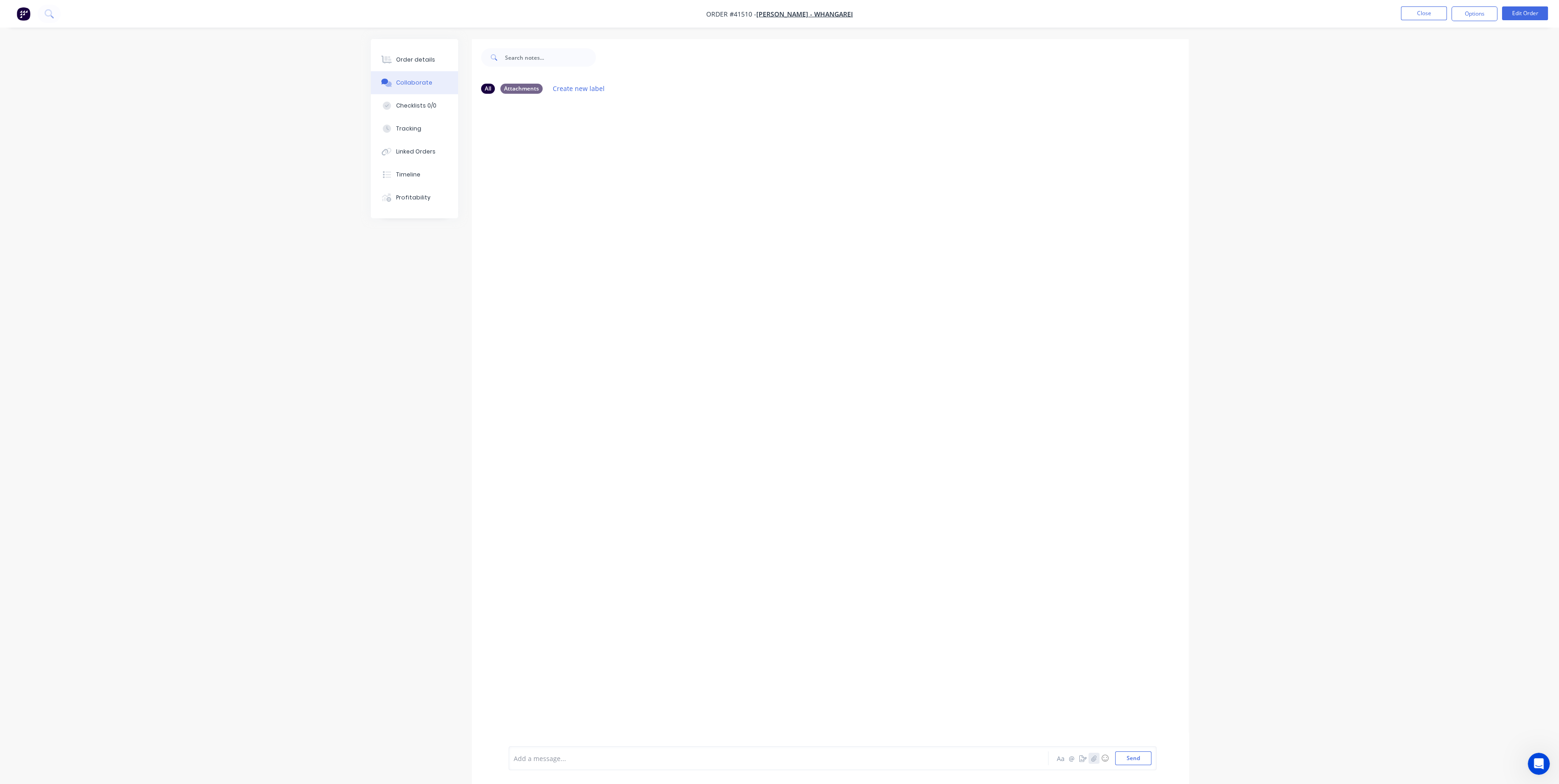
click at [1093, 759] on icon "button" at bounding box center [1093, 758] width 6 height 7
click at [1148, 760] on button "Send" at bounding box center [1133, 758] width 36 height 14
click at [496, 343] on div "JO You 08:17am [DATE] DDE32 [PERSON_NAME] 816 LA Retrofit.pdf Labels Download D…" at bounding box center [830, 423] width 716 height 645
click at [1407, 18] on button "Close" at bounding box center [1424, 14] width 46 height 14
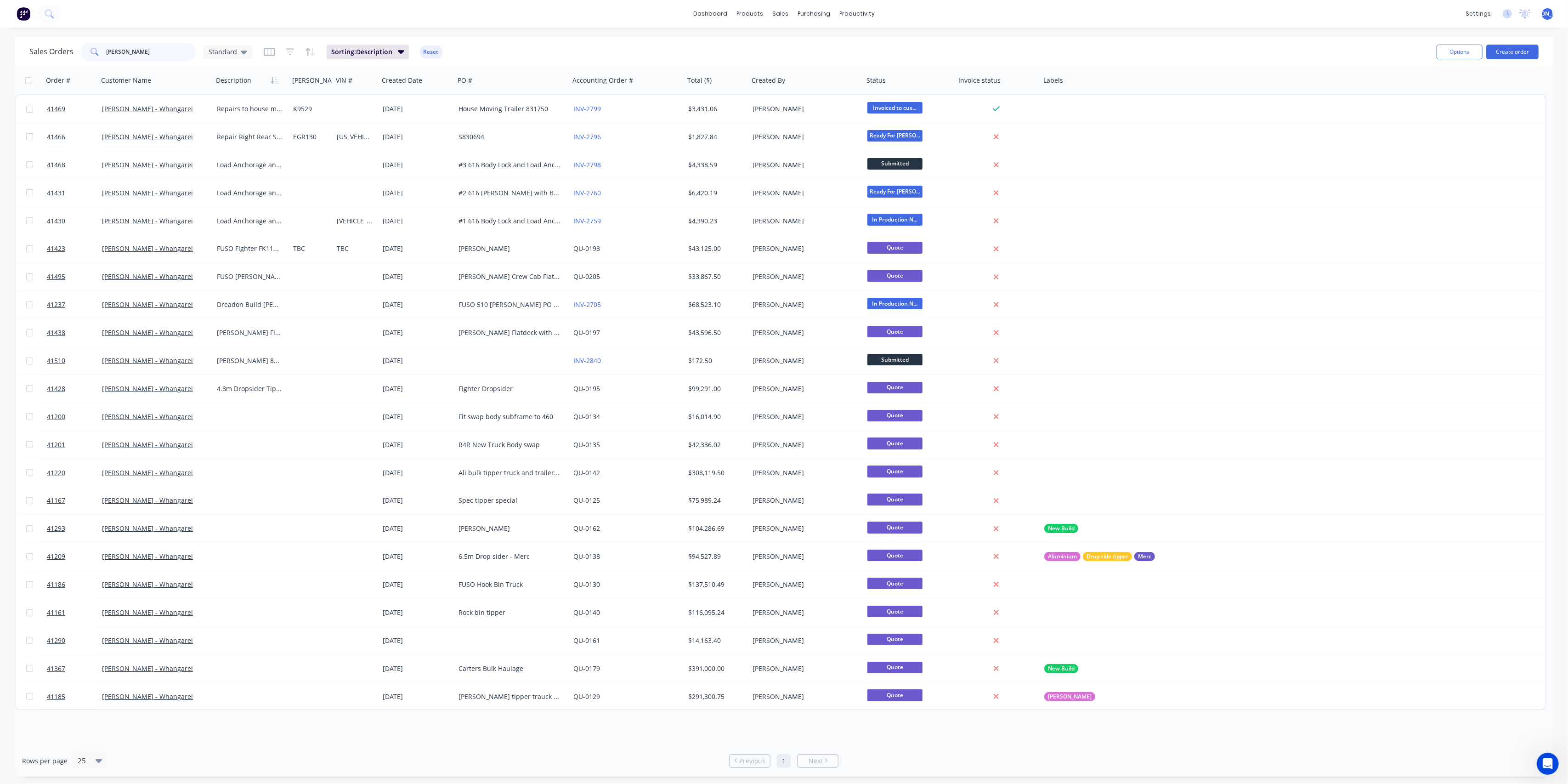
drag, startPoint x: 138, startPoint y: 50, endPoint x: 52, endPoint y: 47, distance: 86.1
click at [53, 49] on div "Sales Orders [PERSON_NAME] Standard" at bounding box center [141, 52] width 224 height 19
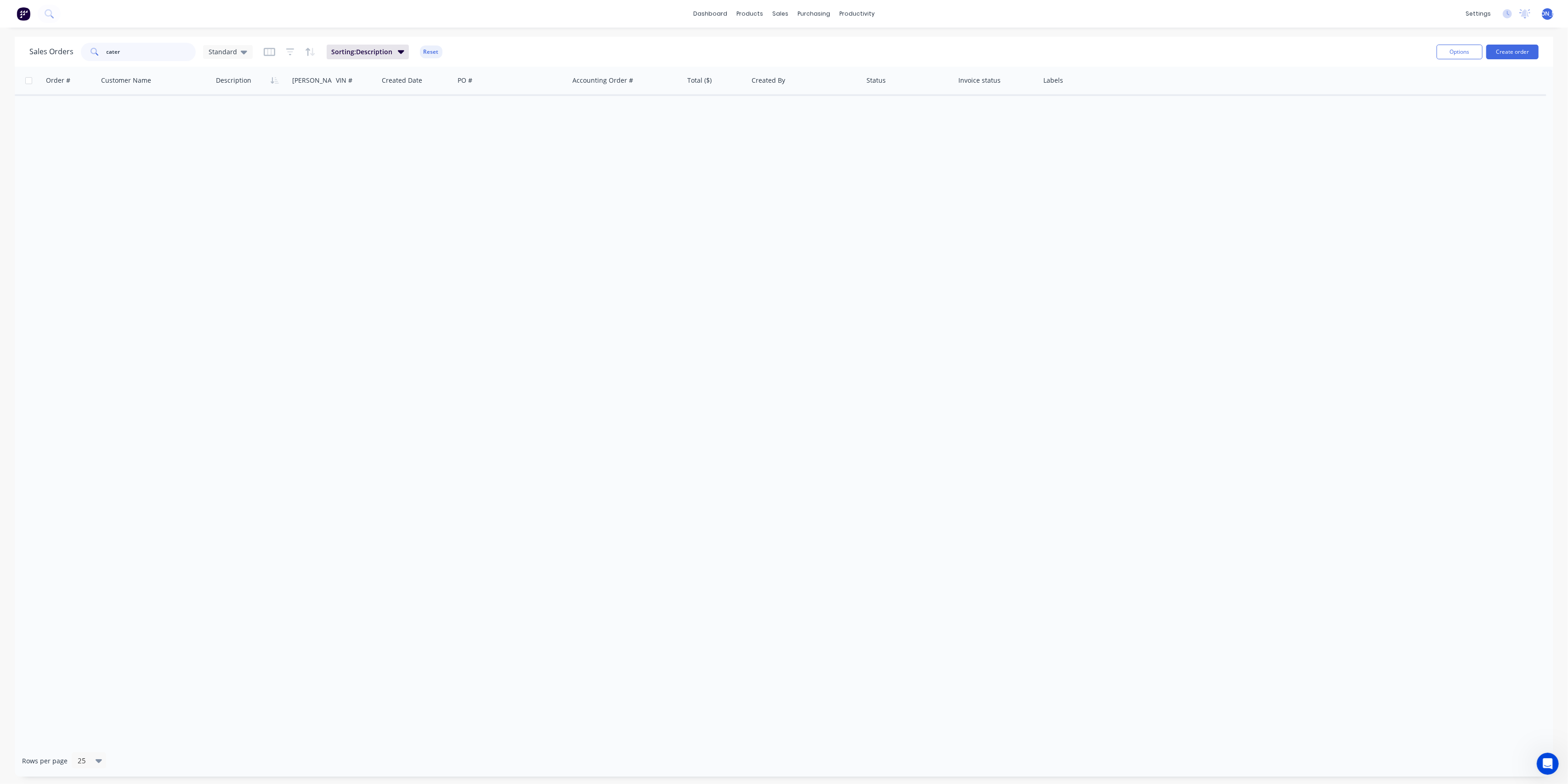
click at [107, 50] on input "cater" at bounding box center [152, 52] width 90 height 19
type input "[PERSON_NAME]"
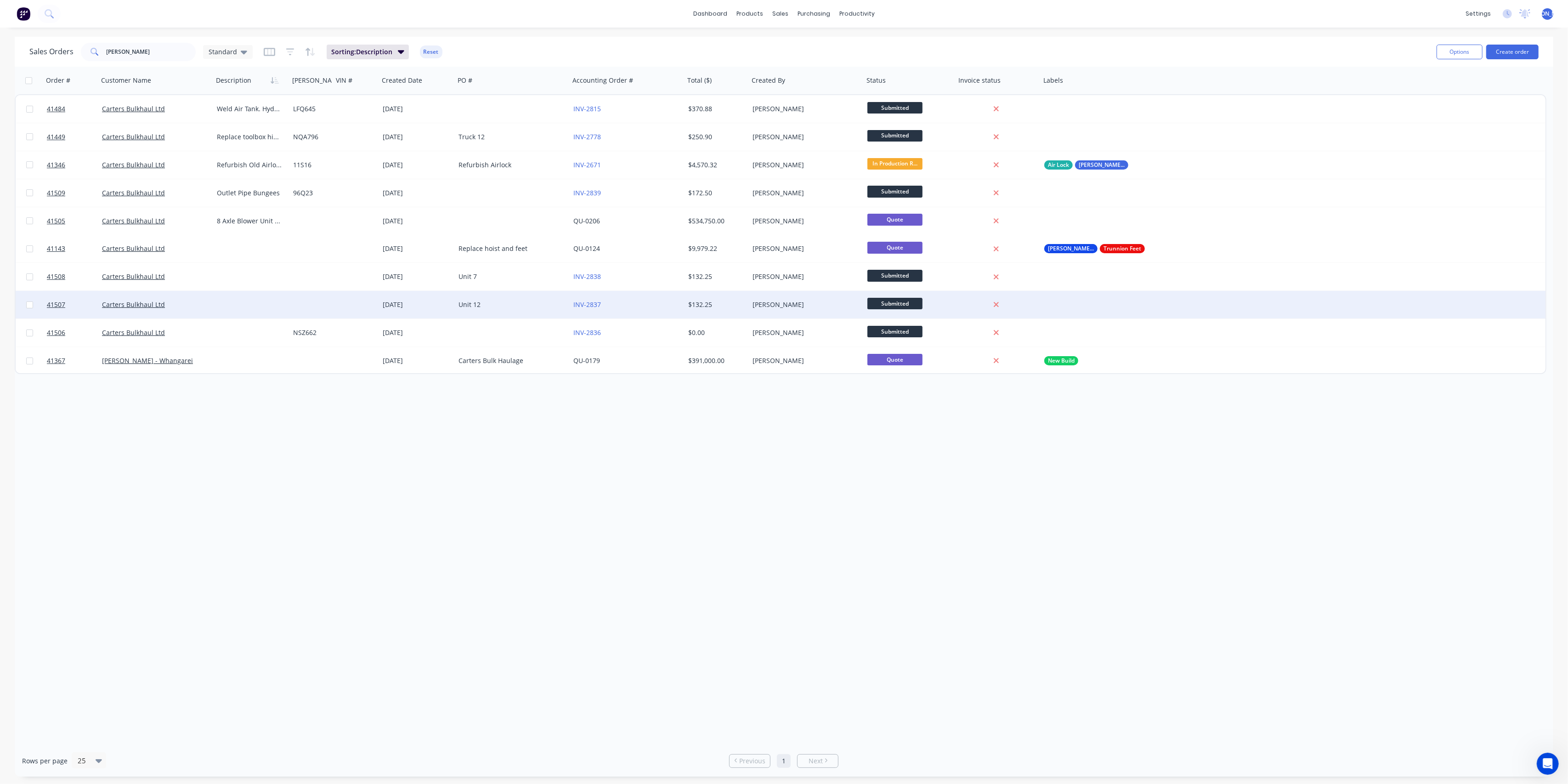
click at [217, 306] on div at bounding box center [251, 304] width 76 height 28
click at [185, 306] on div "Carters Bulkhaul Ltd" at bounding box center [152, 304] width 102 height 9
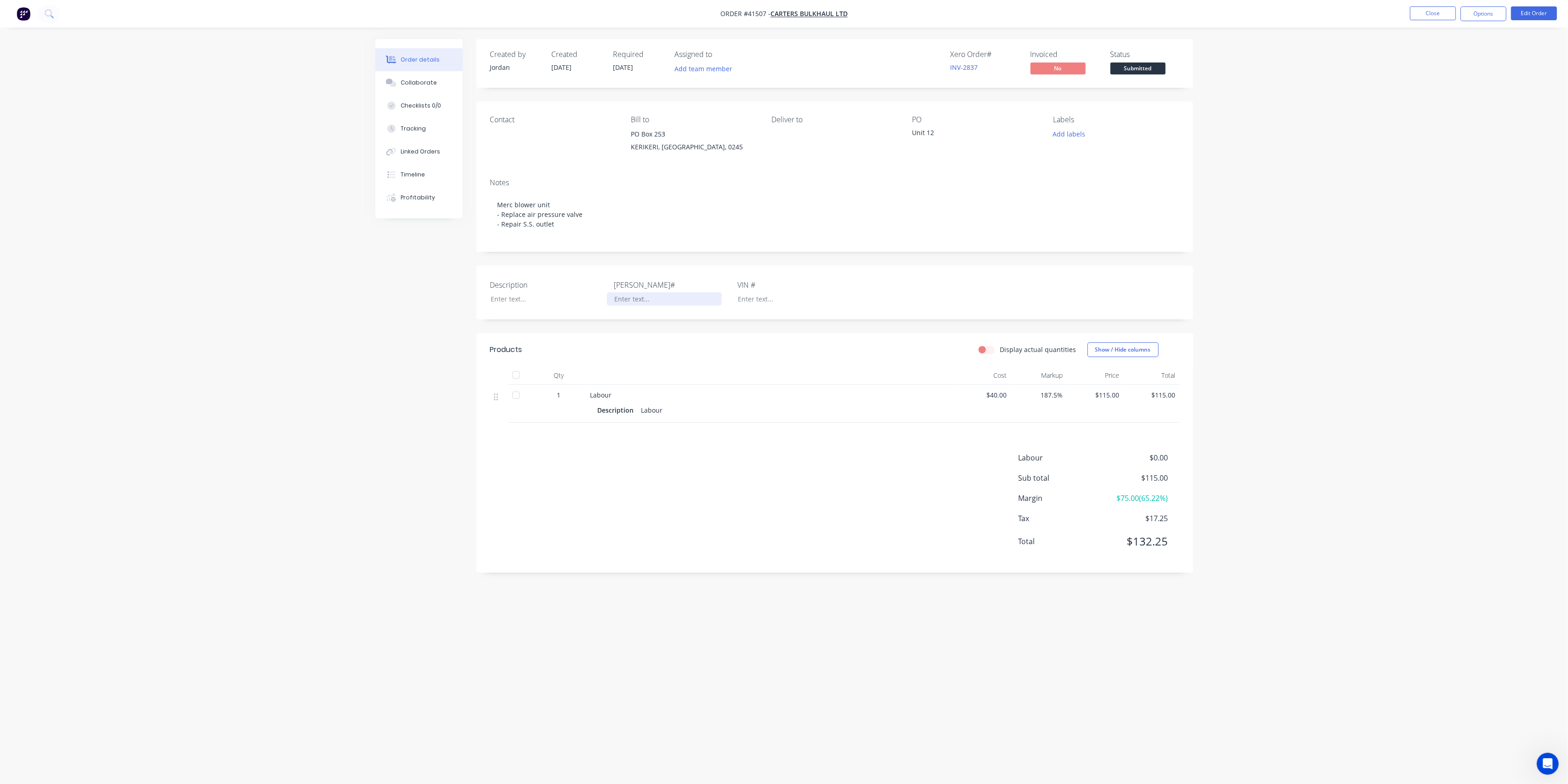
click at [618, 306] on div at bounding box center [665, 299] width 115 height 14
click at [500, 305] on div at bounding box center [541, 299] width 115 height 14
click at [522, 284] on div "Description [PERSON_NAME]# VIN #" at bounding box center [835, 292] width 716 height 53
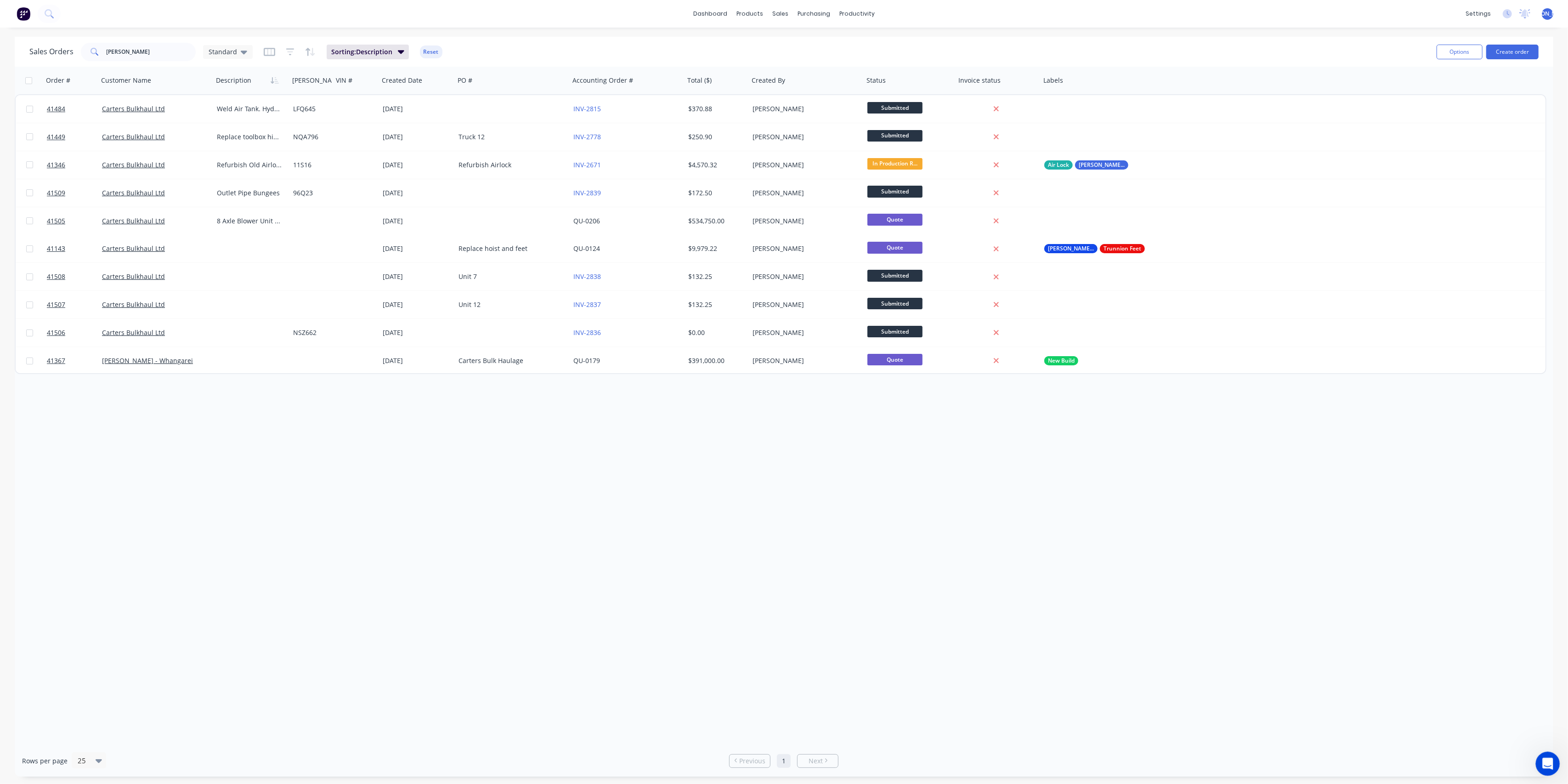
drag, startPoint x: 1549, startPoint y: 758, endPoint x: 3083, endPoint y: 1501, distance: 1704.5
click at [1549, 757] on div "Open Intercom Messenger" at bounding box center [1546, 762] width 30 height 30
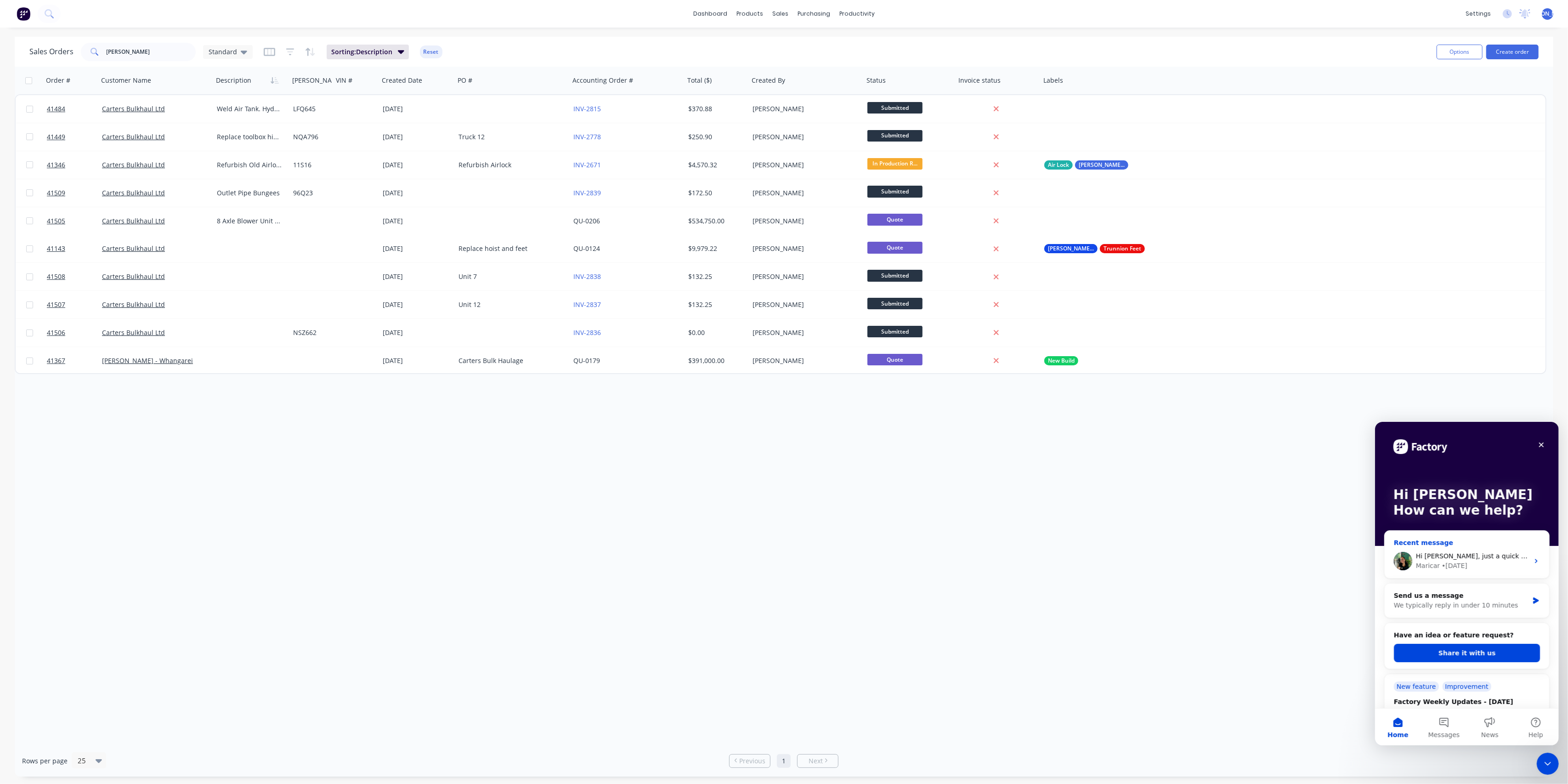
click at [1461, 559] on span "Hi [PERSON_NAME], just a quick update — the fix for this issue was released pre…" at bounding box center [1557, 555] width 283 height 8
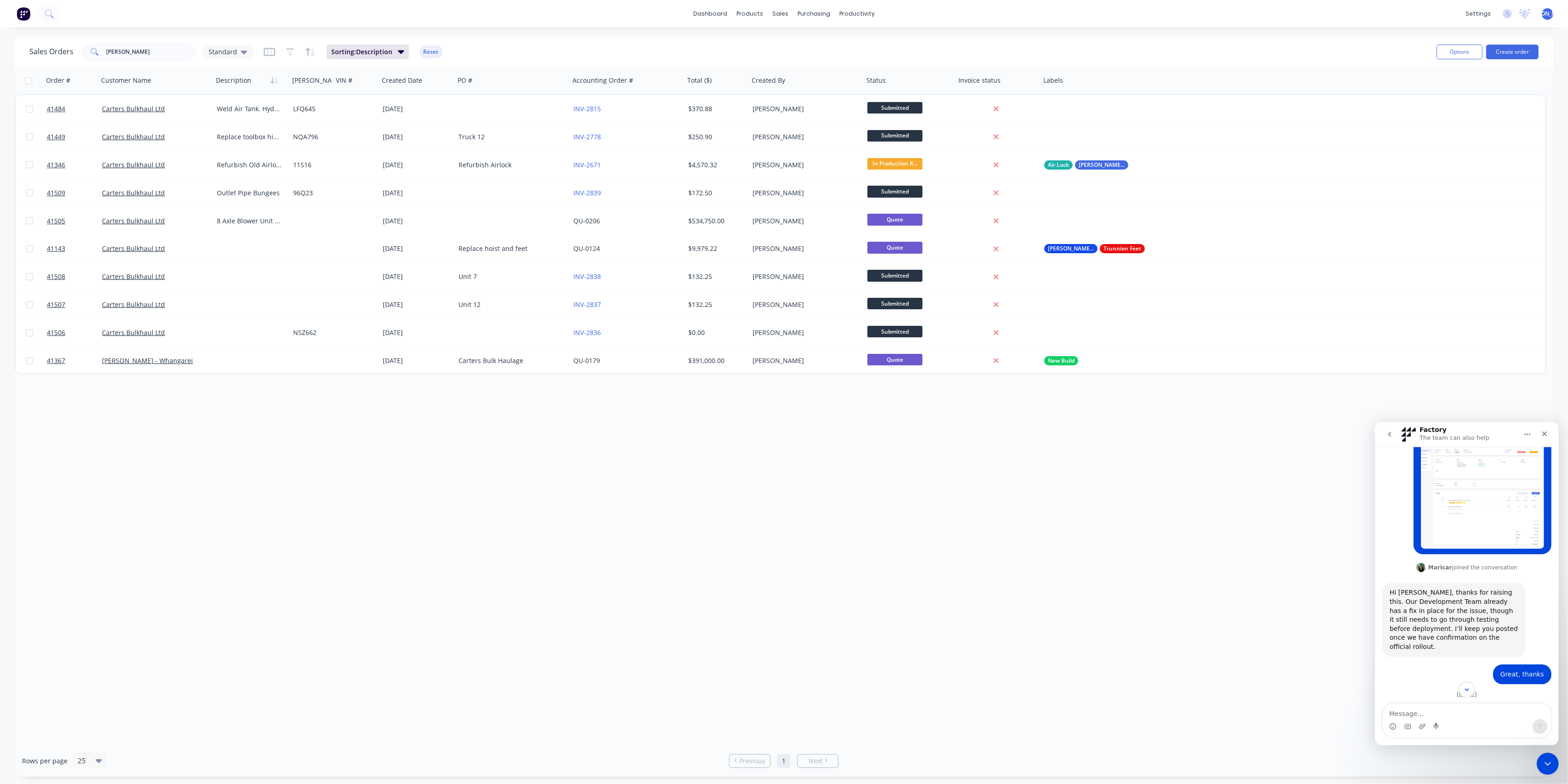
scroll to position [246, 0]
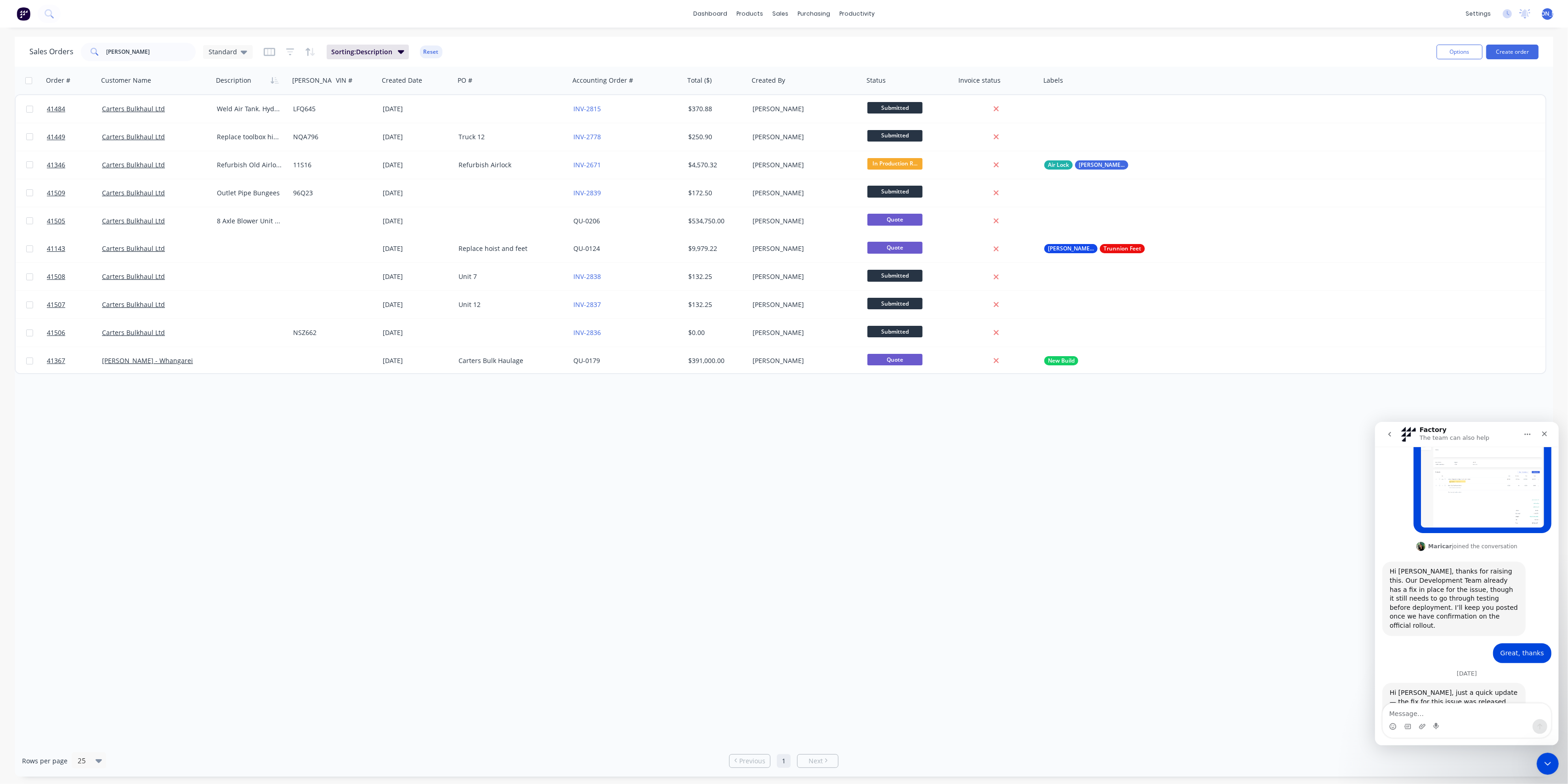
click at [1444, 709] on textarea "Message…" at bounding box center [1466, 710] width 168 height 15
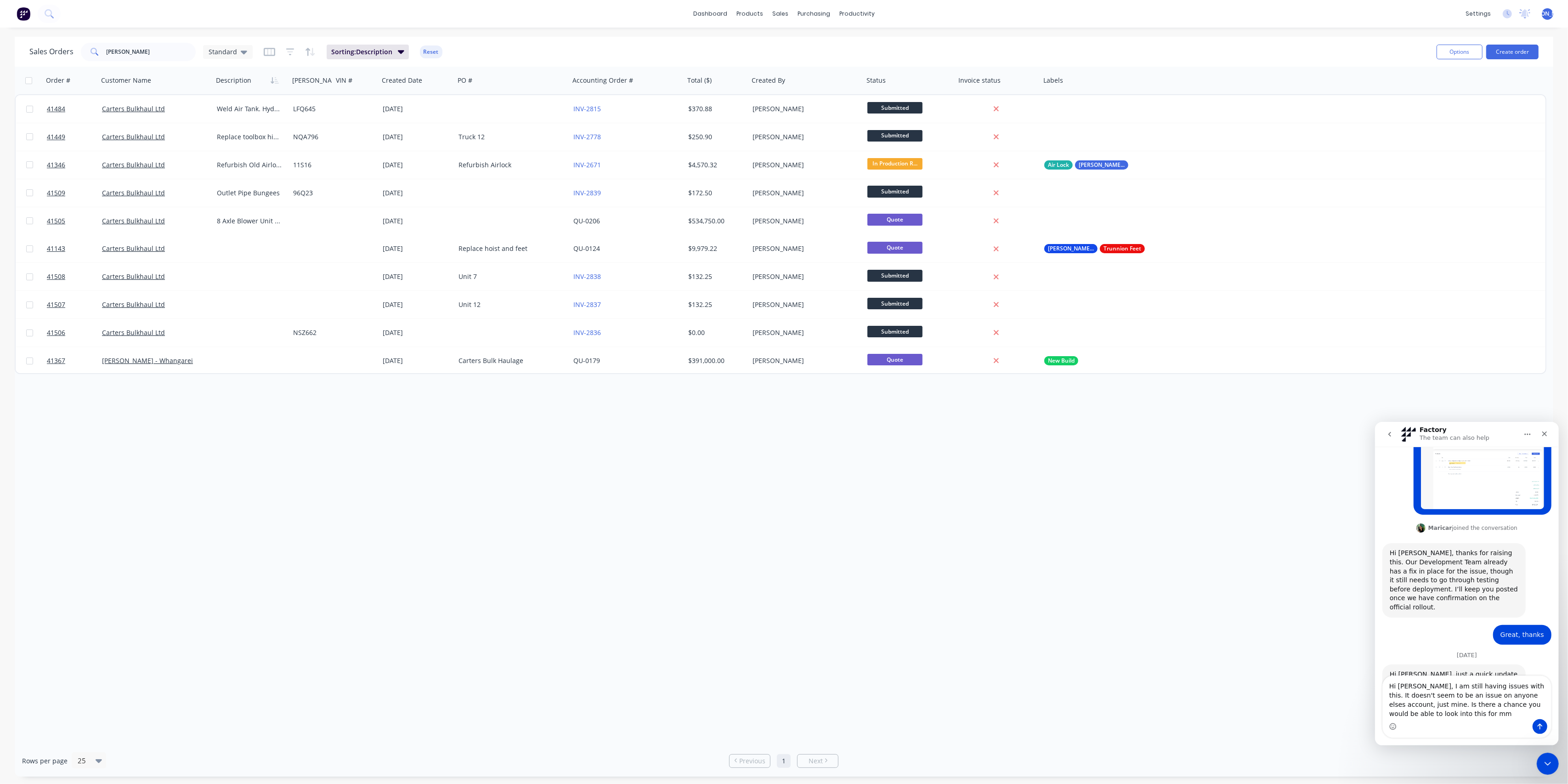
scroll to position [274, 0]
click at [1546, 695] on textarea "Hi [PERSON_NAME], I am still having issues with this. It doesn't seem to be an …" at bounding box center [1466, 697] width 168 height 43
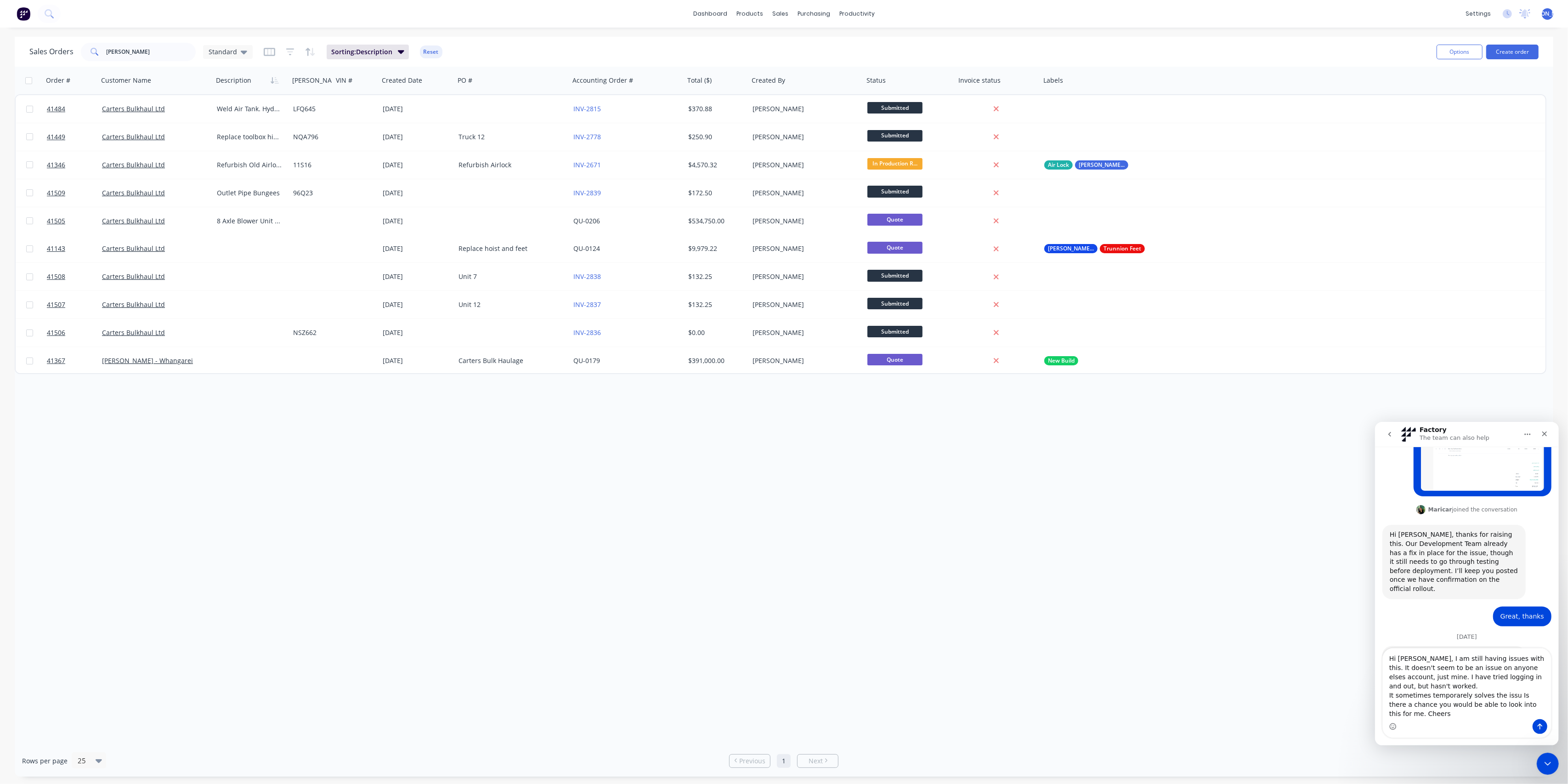
scroll to position [293, 0]
type textarea "Hi [PERSON_NAME], I am still having issues with this. It doesn't seem to be an …"
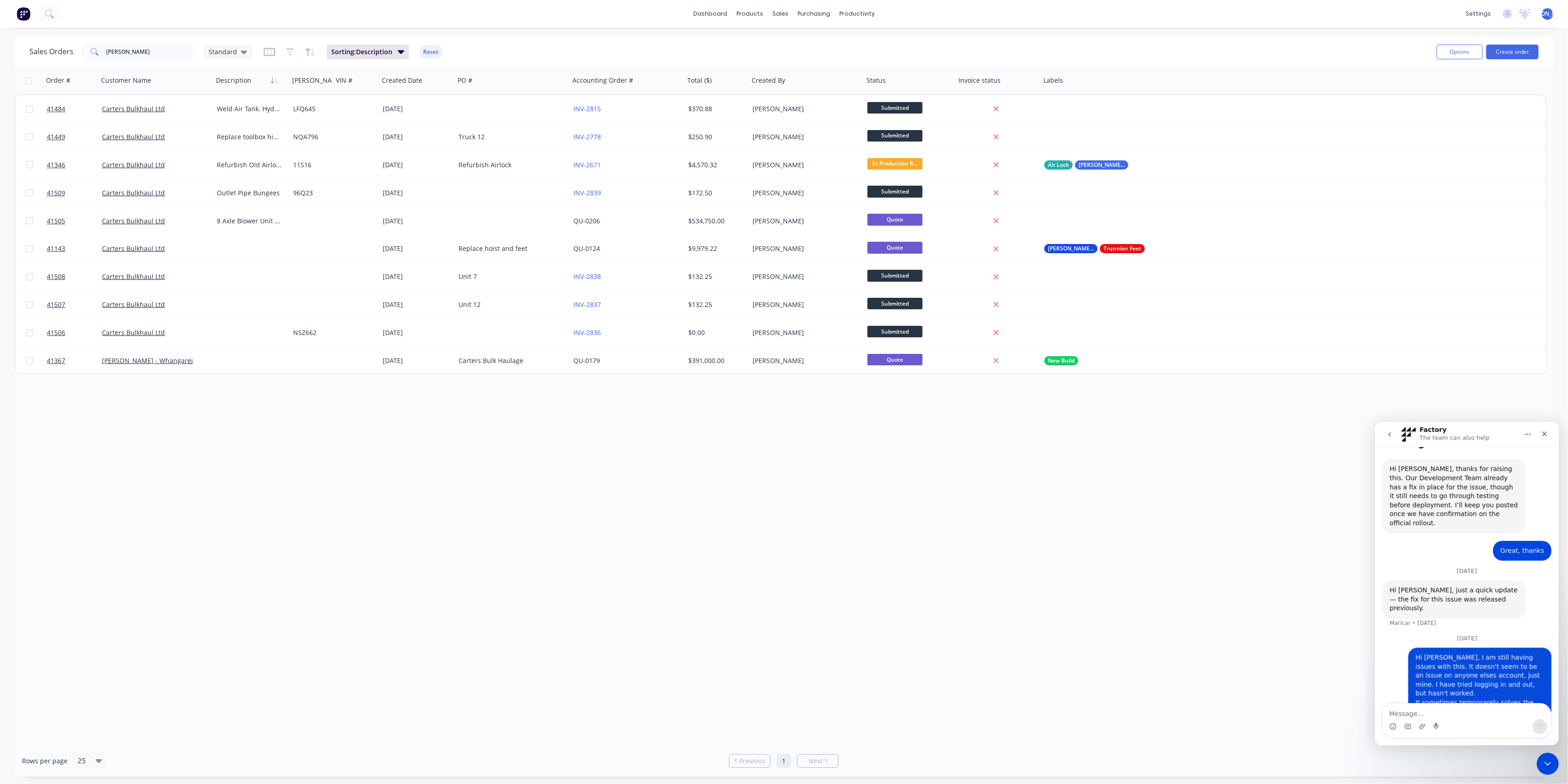
scroll to position [350, 0]
drag, startPoint x: 132, startPoint y: 52, endPoint x: 65, endPoint y: 50, distance: 67.0
click at [66, 50] on div "Sales Orders [PERSON_NAME] Standard" at bounding box center [141, 52] width 224 height 19
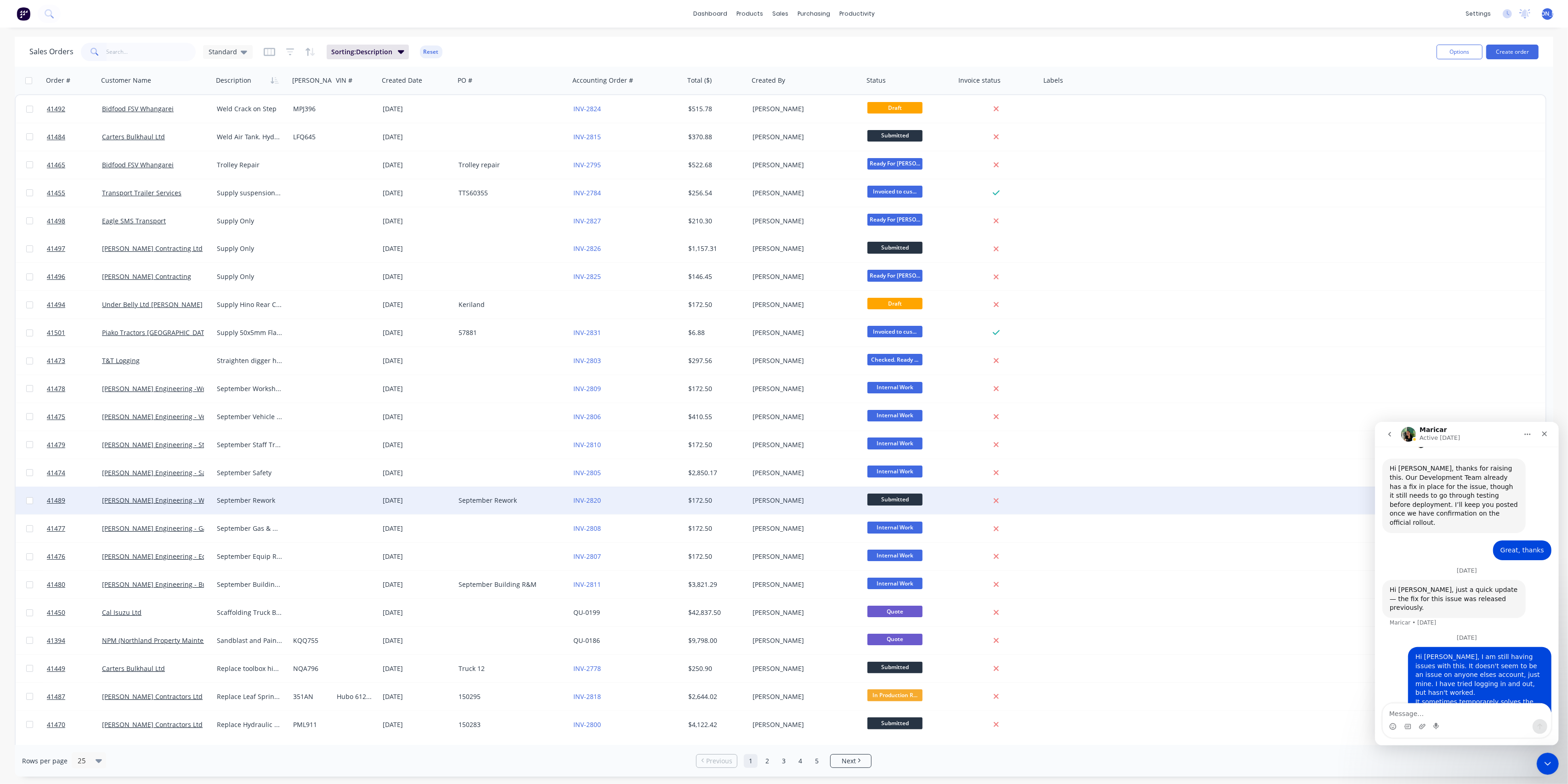
click at [489, 511] on div "September Rework" at bounding box center [512, 500] width 115 height 28
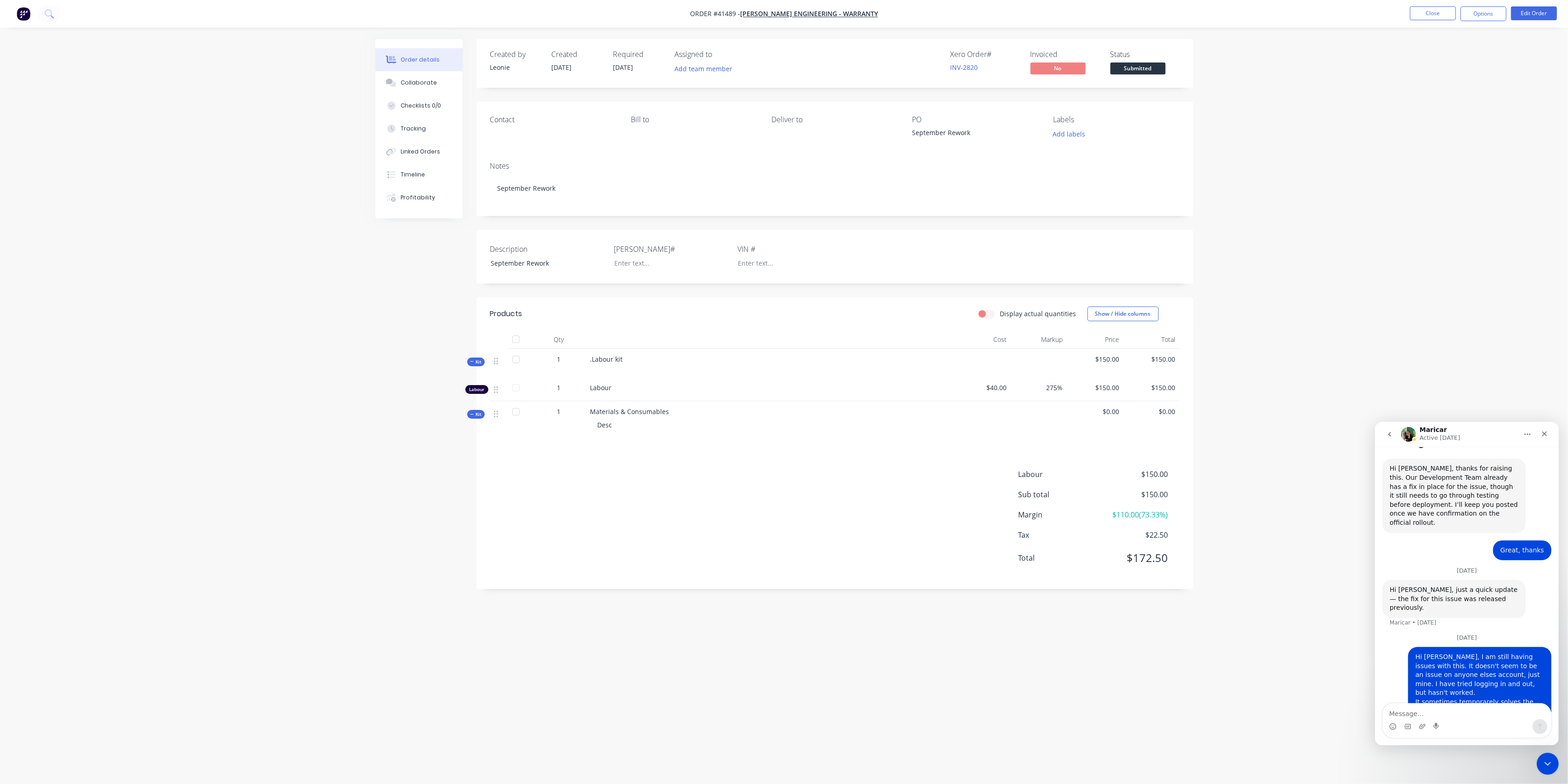
drag, startPoint x: 1439, startPoint y: 9, endPoint x: 1428, endPoint y: 130, distance: 121.5
click at [1429, 130] on div "Order #41489 - [PERSON_NAME] Engineering - Warranty Close Options Edit Order Or…" at bounding box center [784, 392] width 1568 height 784
click at [427, 86] on div "Collaborate" at bounding box center [418, 83] width 36 height 8
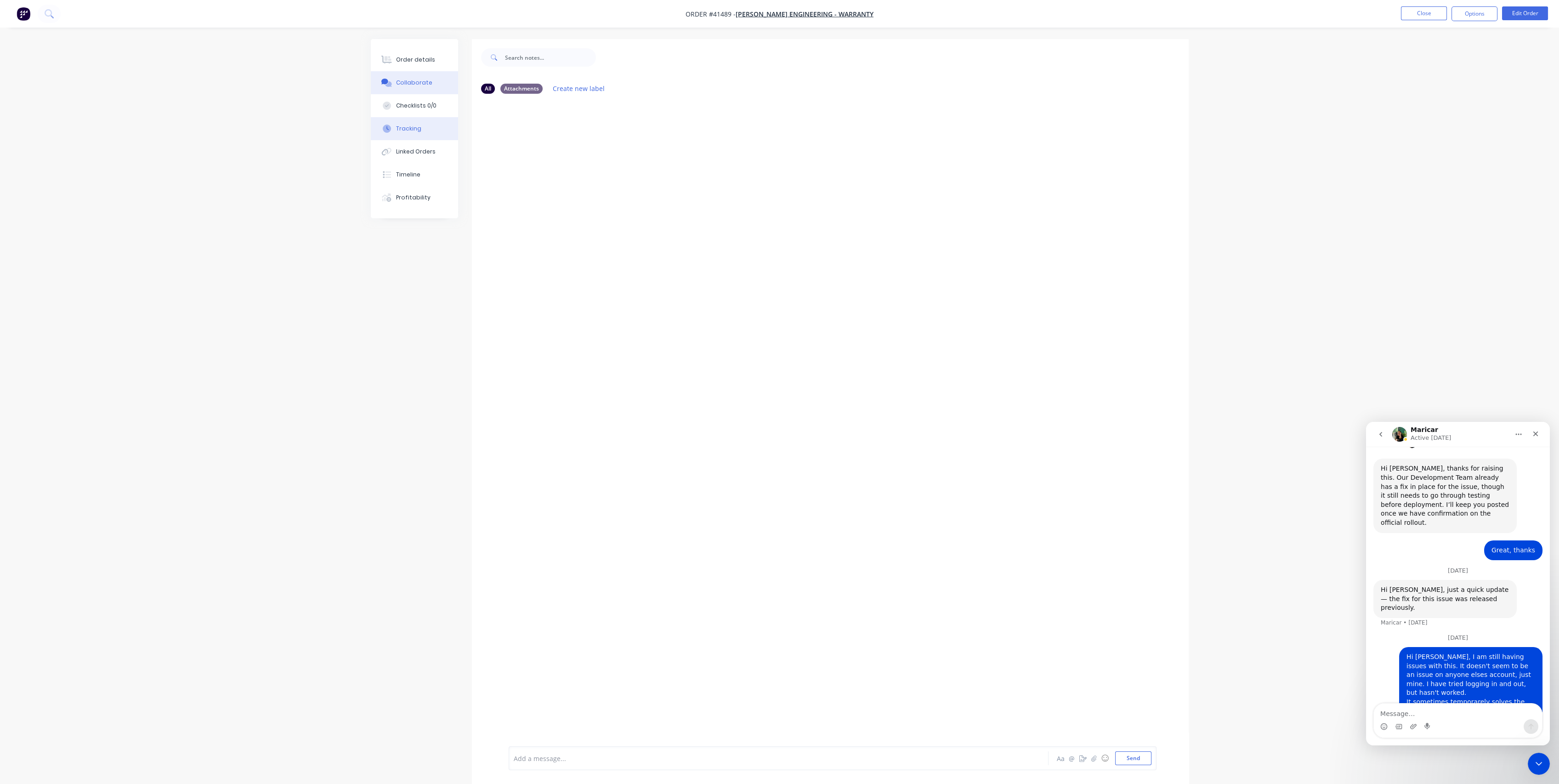
click at [430, 130] on button "Tracking" at bounding box center [414, 128] width 87 height 23
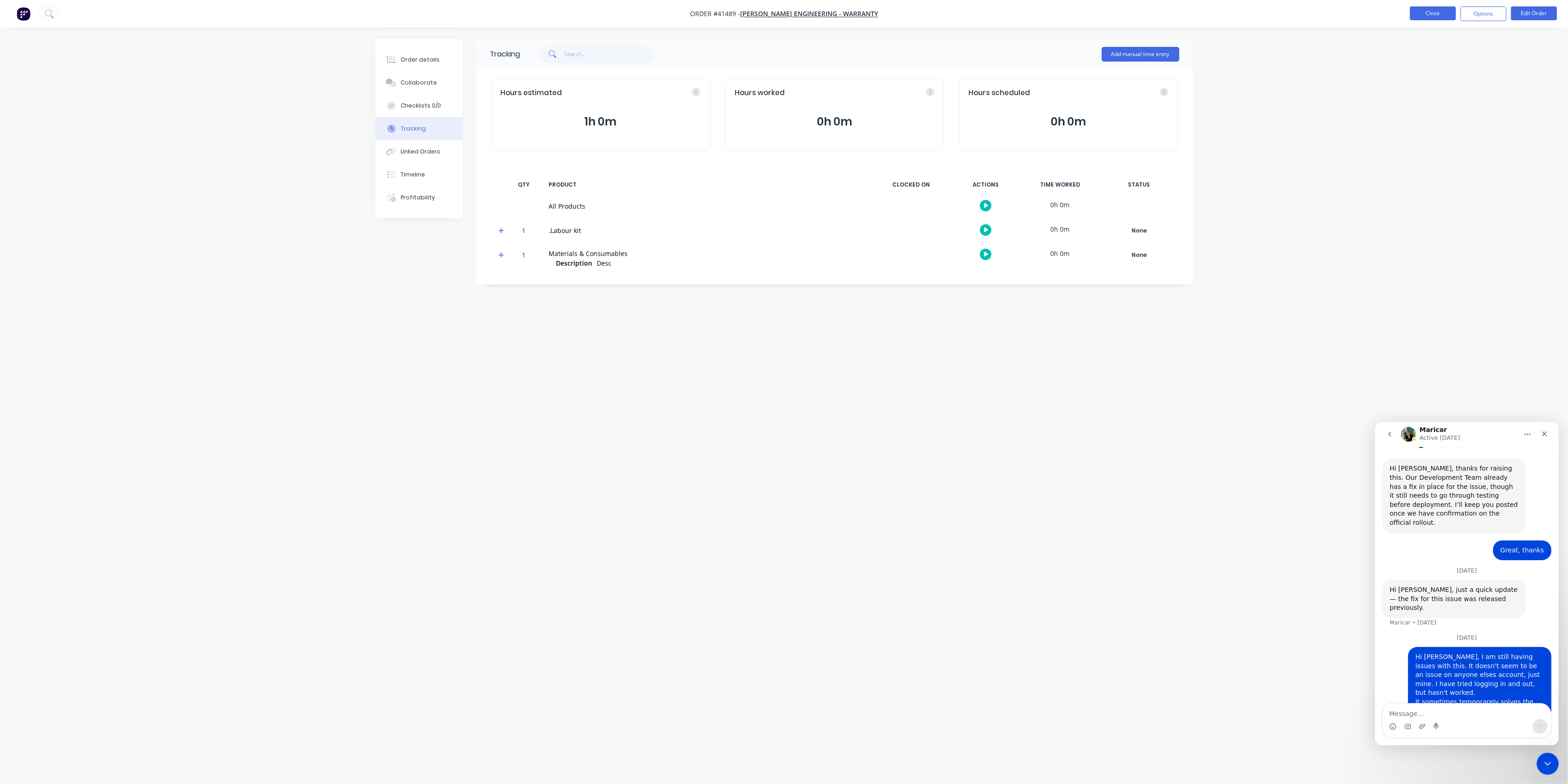
click at [1429, 15] on button "Close" at bounding box center [1433, 14] width 46 height 14
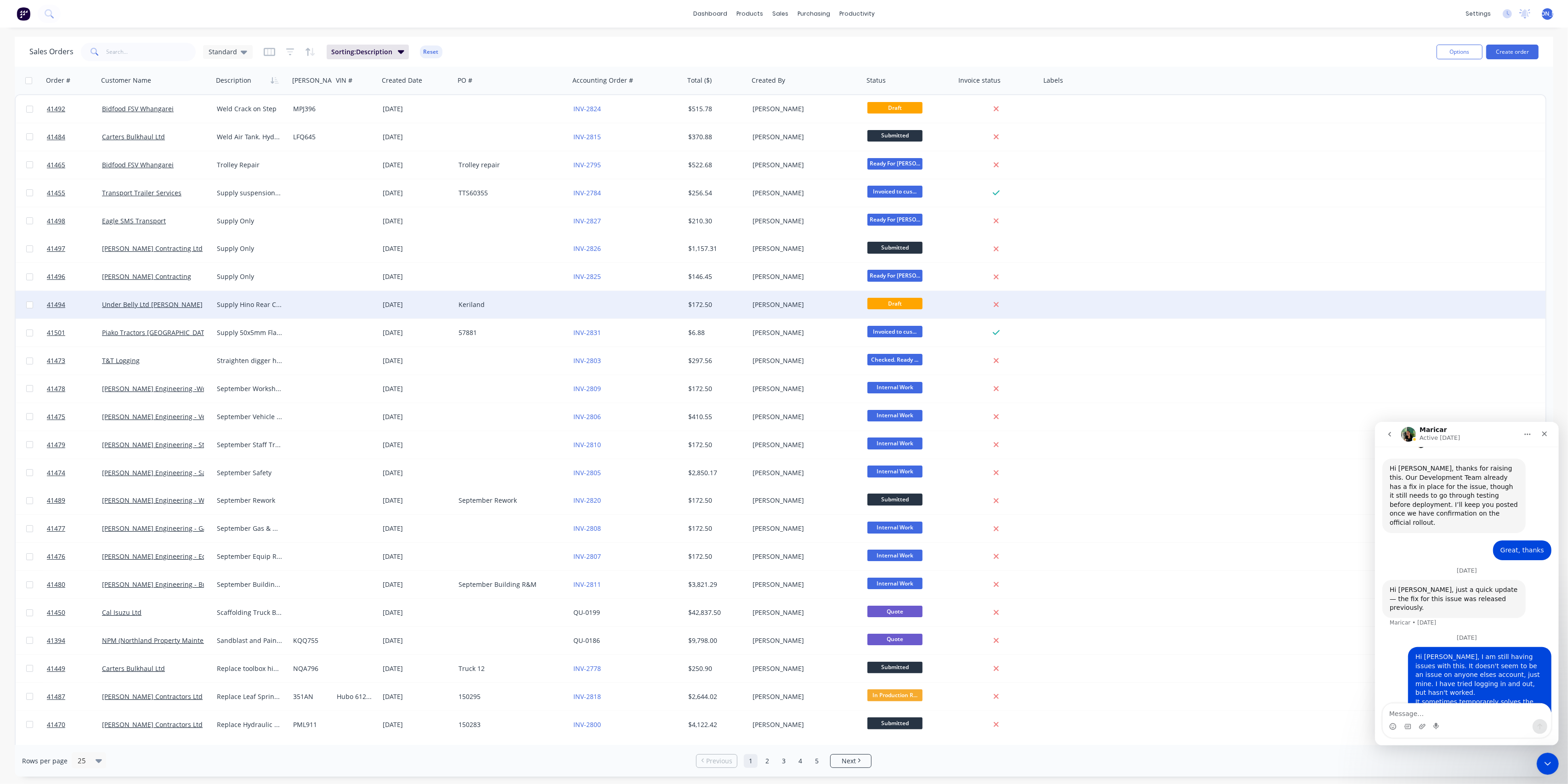
click at [854, 306] on div "[PERSON_NAME]" at bounding box center [806, 304] width 108 height 9
